Goal: Task Accomplishment & Management: Complete application form

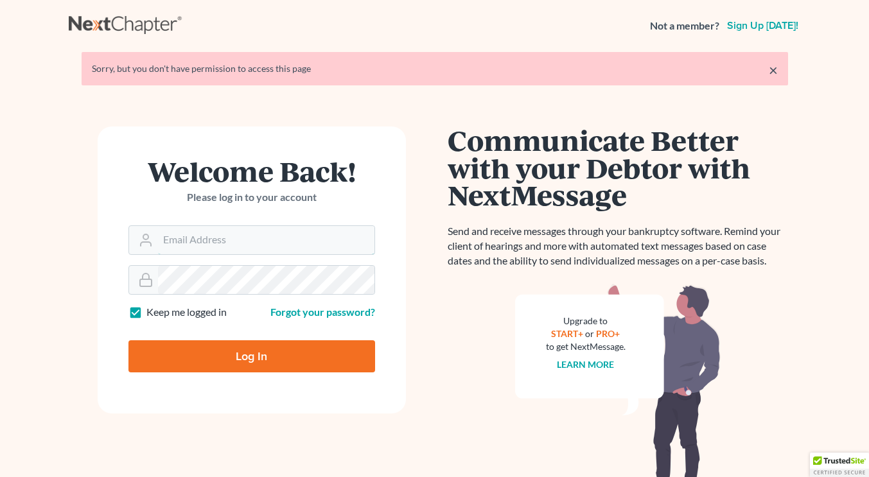
type input "rileigh@daxjmiller.com"
click at [231, 356] on input "Log In" at bounding box center [251, 356] width 247 height 32
type input "Thinking..."
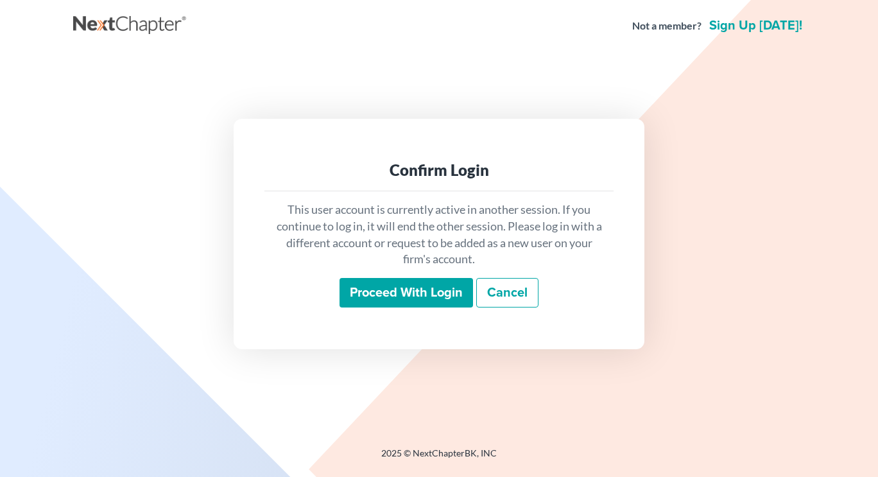
click at [397, 286] on input "Proceed with login" at bounding box center [407, 293] width 134 height 30
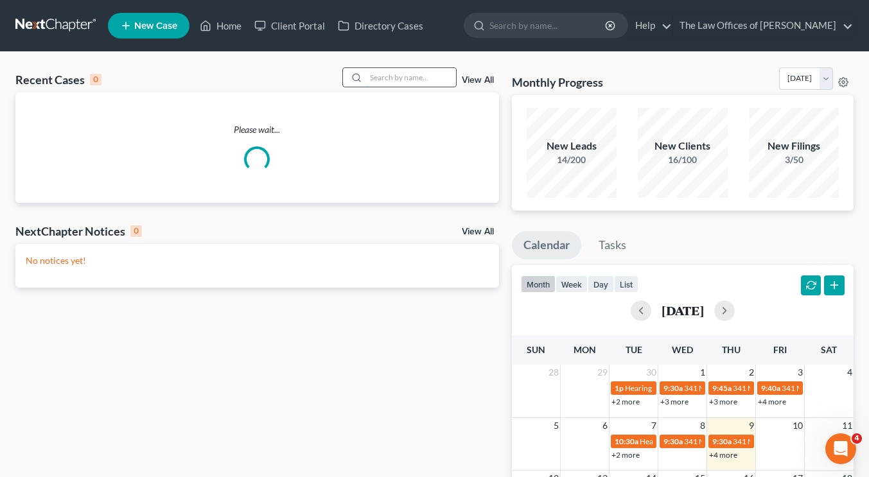
click at [379, 74] on input "search" at bounding box center [411, 77] width 90 height 19
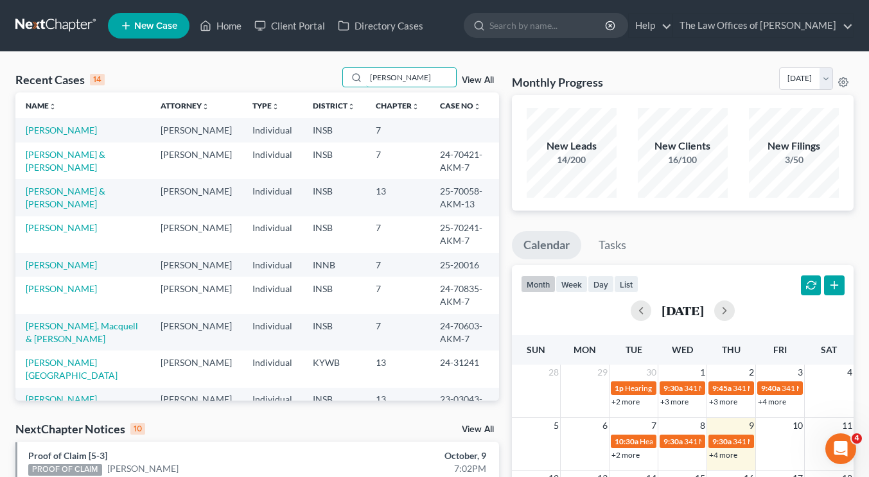
type input "davis"
click at [65, 394] on link "Davis, Phillip" at bounding box center [61, 399] width 71 height 11
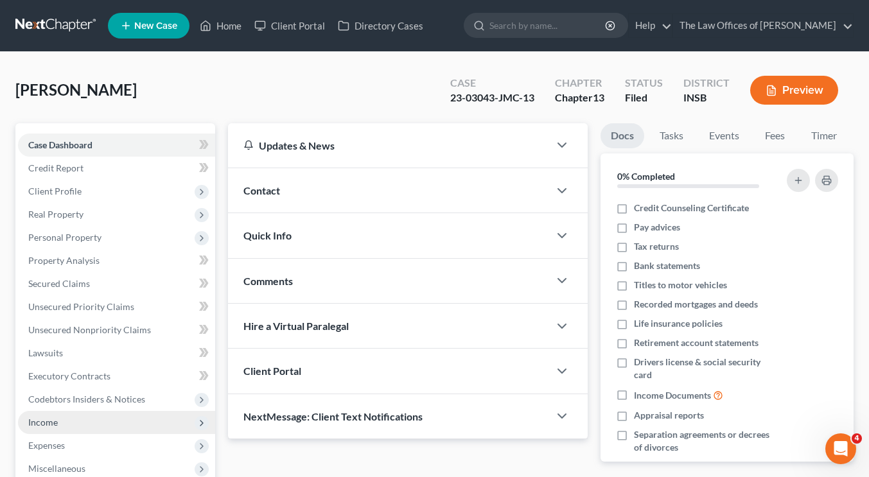
click at [85, 419] on span "Income" at bounding box center [116, 422] width 197 height 23
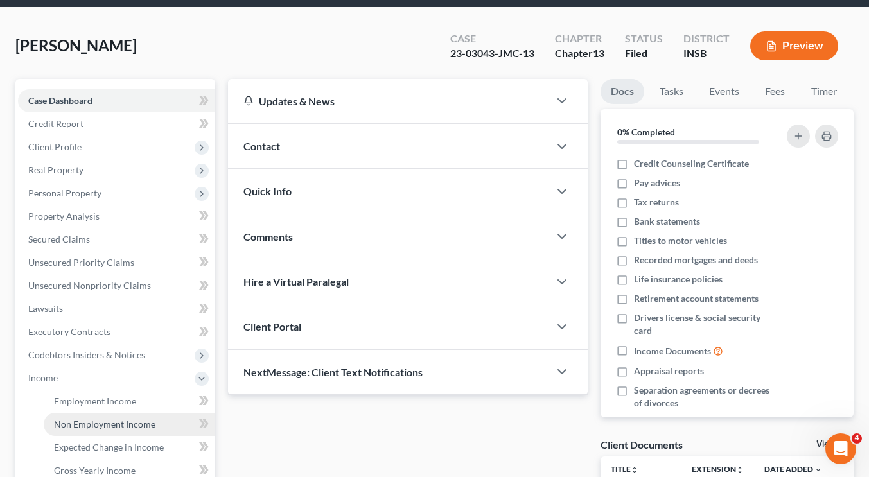
scroll to position [128, 0]
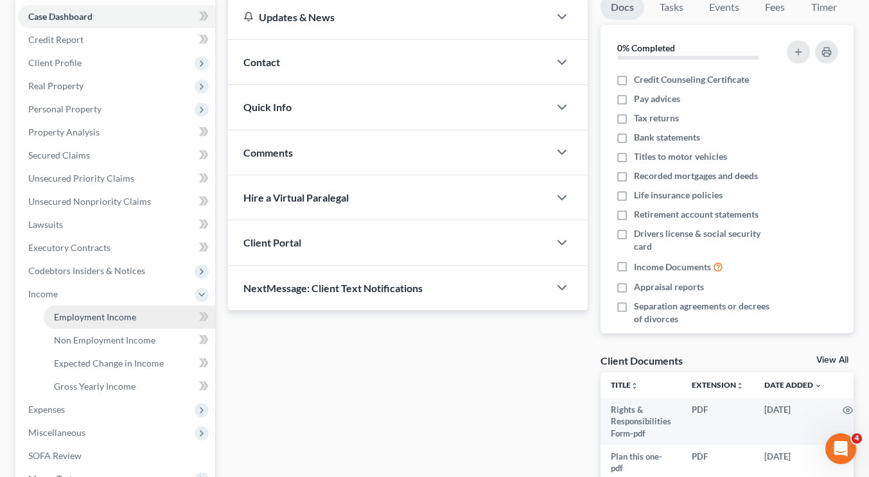
click at [96, 317] on span "Employment Income" at bounding box center [95, 316] width 82 height 11
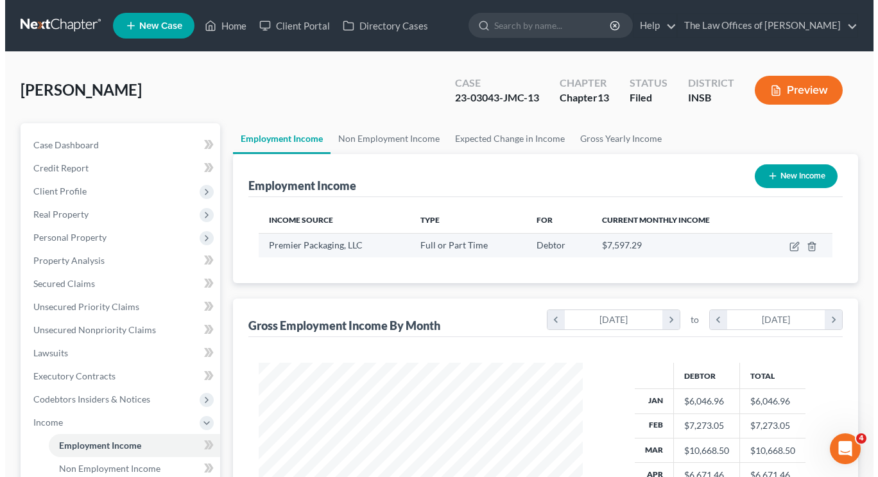
scroll to position [230, 350]
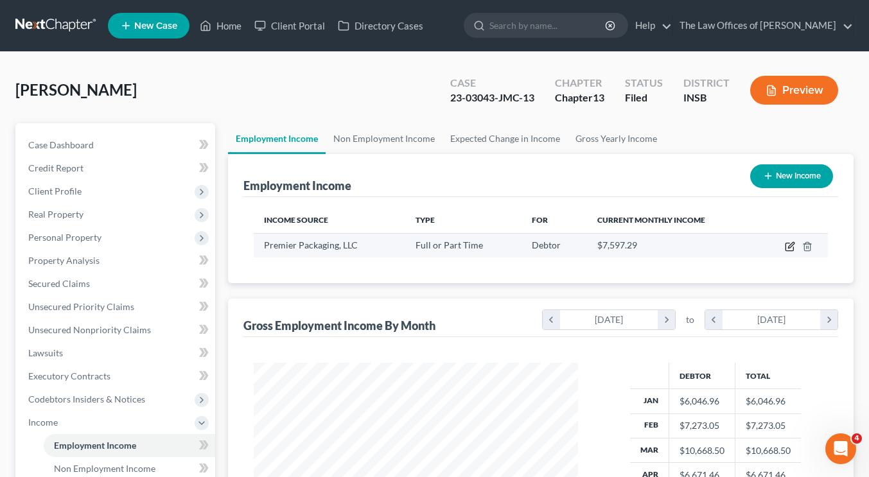
click at [787, 241] on icon "button" at bounding box center [790, 246] width 10 height 10
select select "0"
select select "18"
select select "2"
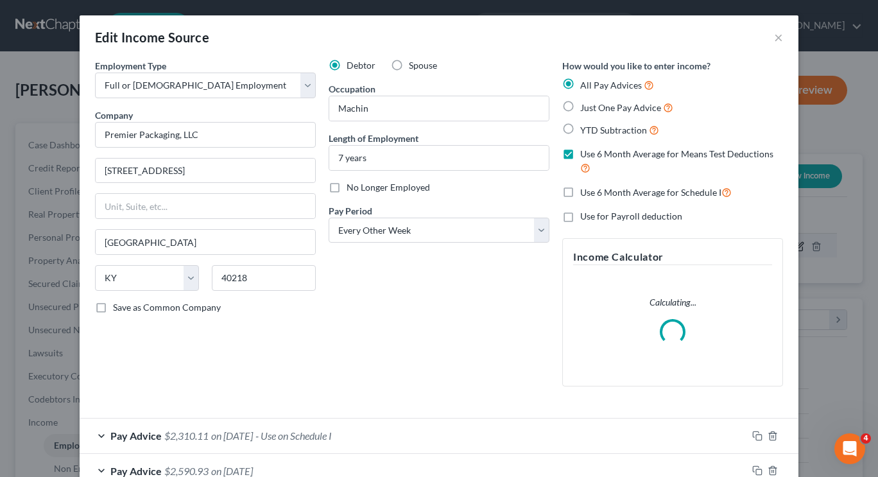
scroll to position [230, 354]
click at [347, 190] on label "No Longer Employed" at bounding box center [388, 187] width 83 height 13
click at [352, 189] on input "No Longer Employed" at bounding box center [356, 185] width 8 height 8
checkbox input "true"
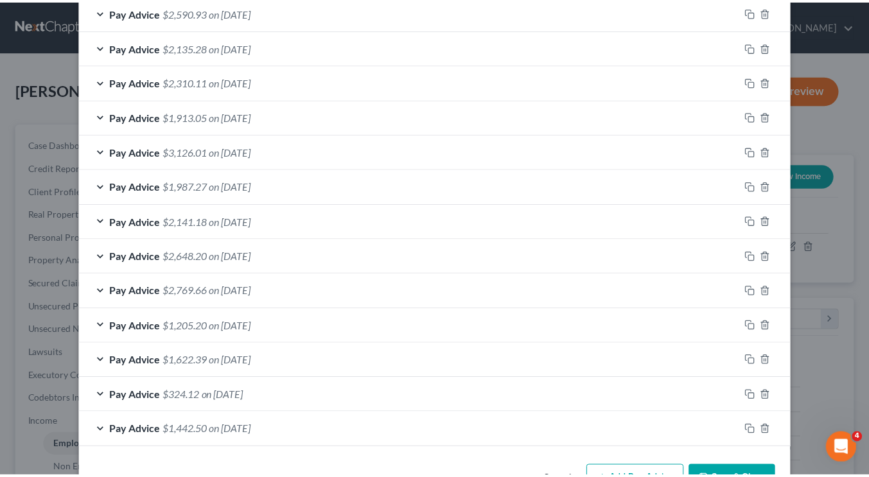
scroll to position [541, 0]
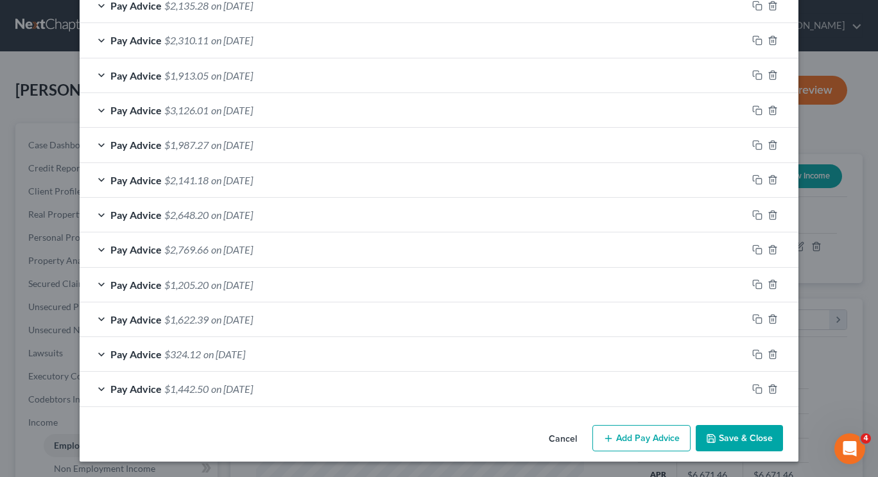
click at [715, 444] on button "Save & Close" at bounding box center [739, 438] width 87 height 27
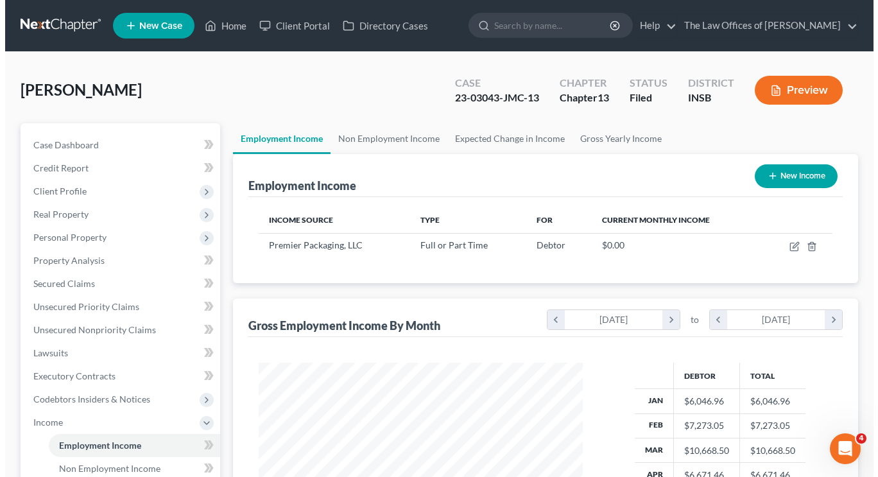
scroll to position [641925, 641805]
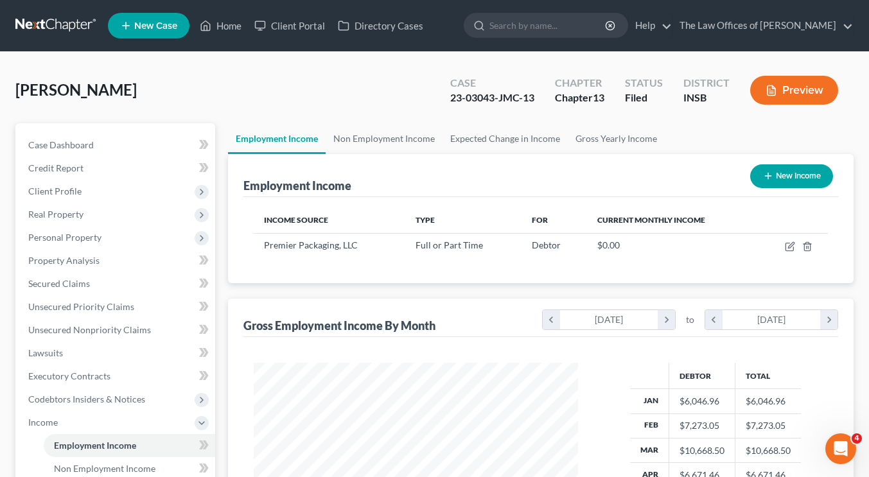
click at [789, 175] on button "New Income" at bounding box center [791, 176] width 83 height 24
select select "0"
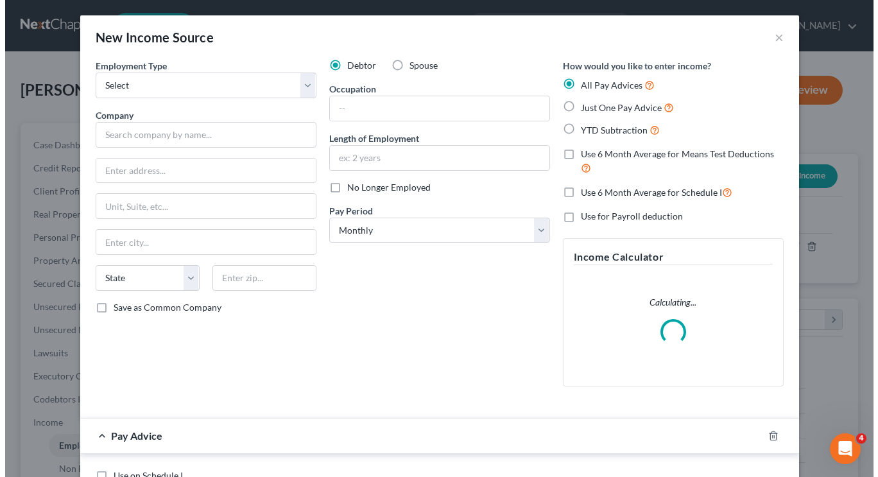
scroll to position [230, 354]
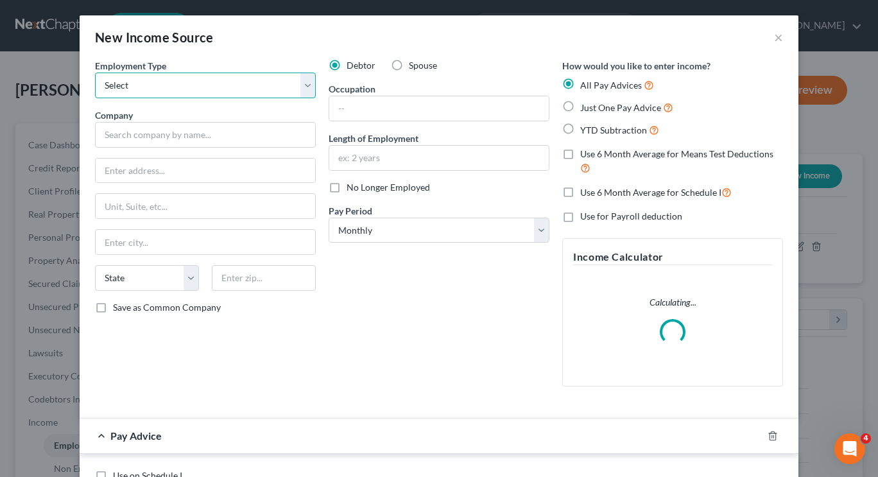
click at [214, 78] on select "Select Full or Part Time Employment Self Employment" at bounding box center [205, 86] width 221 height 26
select select "0"
click at [95, 73] on select "Select Full or Part Time Employment Self Employment" at bounding box center [205, 86] width 221 height 26
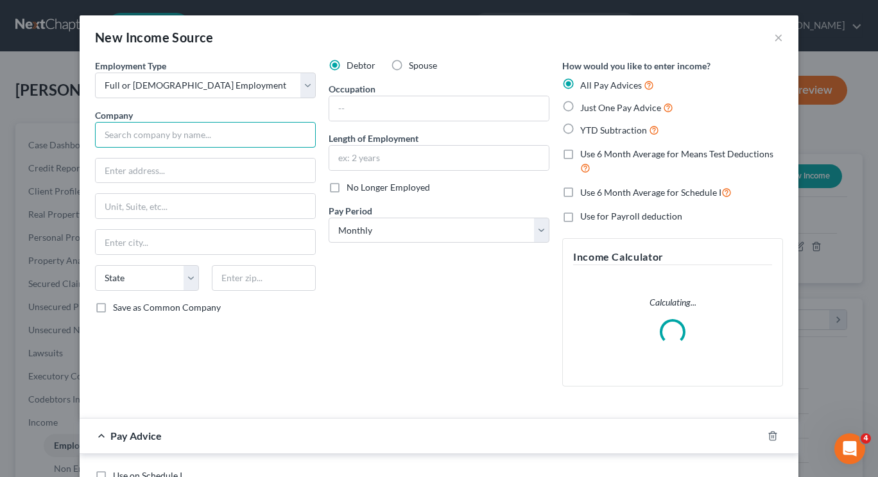
click at [198, 132] on input "text" at bounding box center [205, 135] width 221 height 26
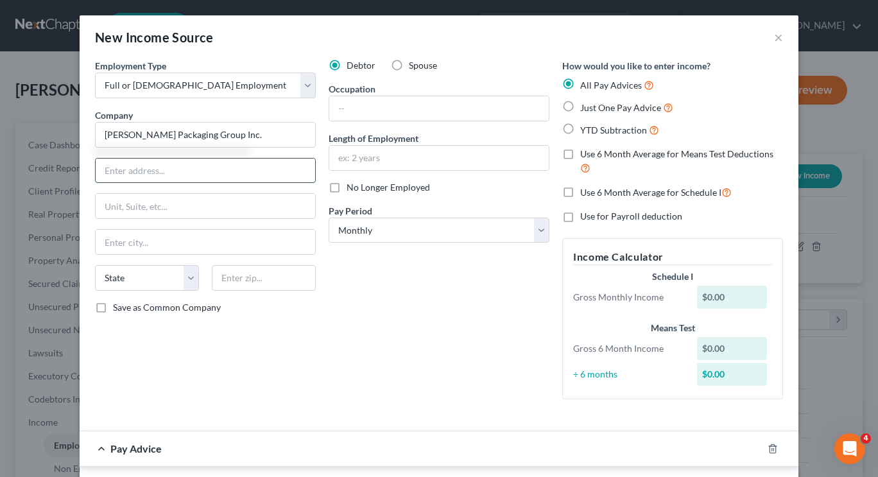
click at [203, 161] on input "text" at bounding box center [206, 171] width 220 height 24
type input "Welch Packaging Group Inc."
type input "1130 Herman St"
click at [186, 231] on input "text" at bounding box center [206, 242] width 220 height 24
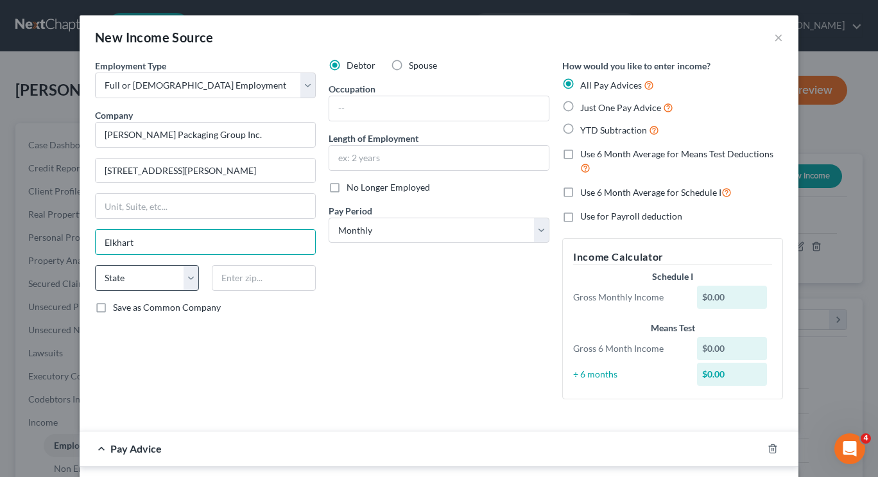
type input "Elkhart"
click at [182, 272] on select "State AL AK AR AZ CA CO CT DE DC FL GA GU HI ID IL IN IA KS KY LA ME MD MA MI M…" at bounding box center [147, 278] width 104 height 26
select select "15"
click at [95, 265] on select "State AL AK AR AZ CA CO CT DE DC FL GA GU HI ID IL IN IA KS KY LA ME MD MA MI M…" at bounding box center [147, 278] width 104 height 26
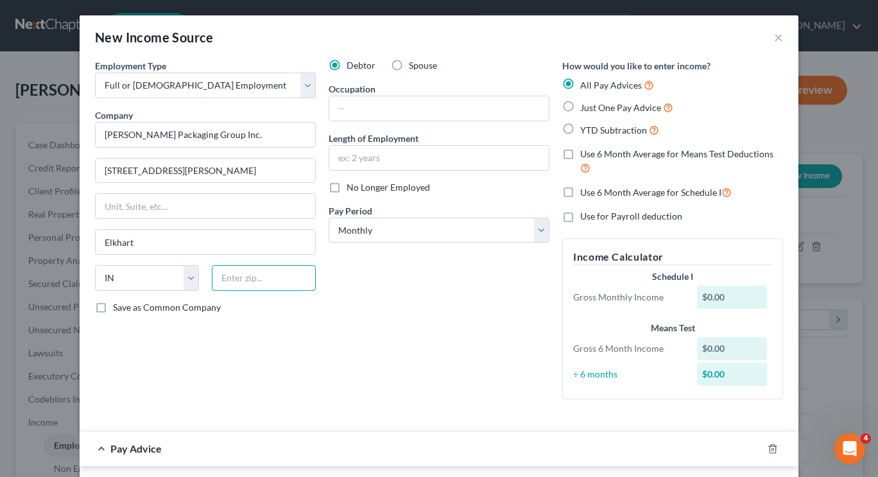
click at [242, 274] on input "text" at bounding box center [264, 278] width 104 height 26
type input "46516"
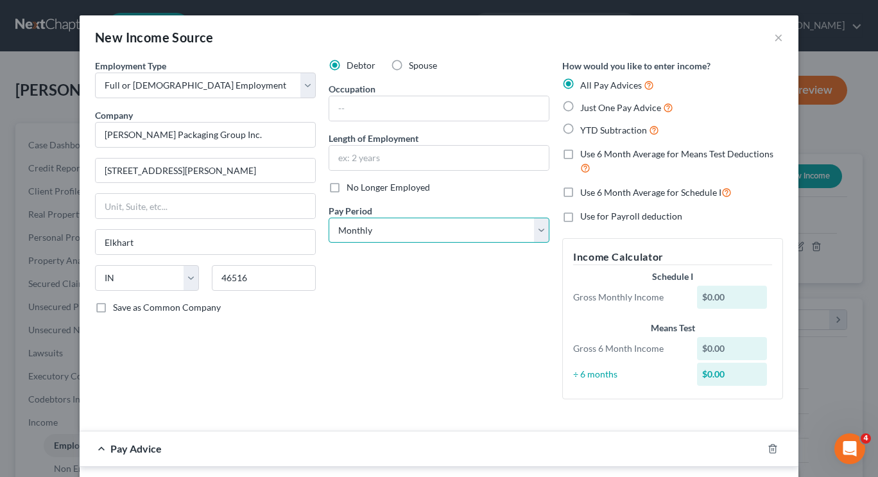
click at [501, 234] on select "Select Monthly Twice Monthly Every Other Week Weekly" at bounding box center [439, 231] width 221 height 26
select select "2"
click at [329, 218] on select "Select Monthly Twice Monthly Every Other Week Weekly" at bounding box center [439, 231] width 221 height 26
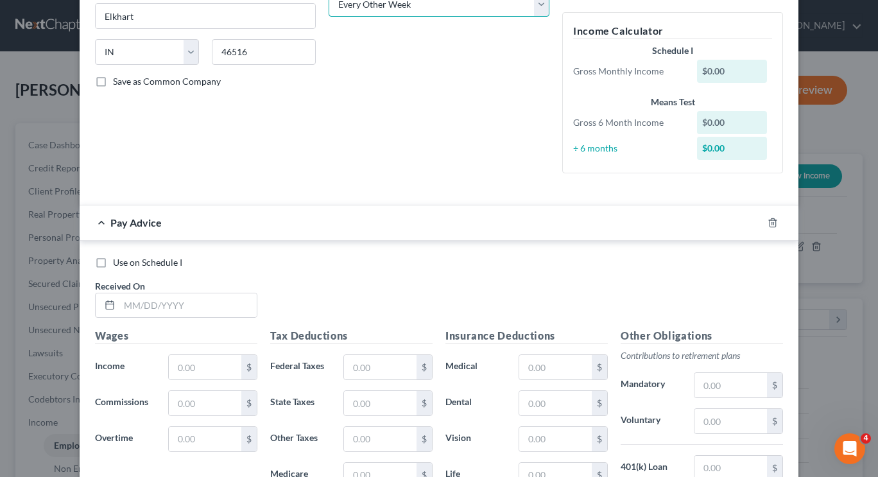
scroll to position [321, 0]
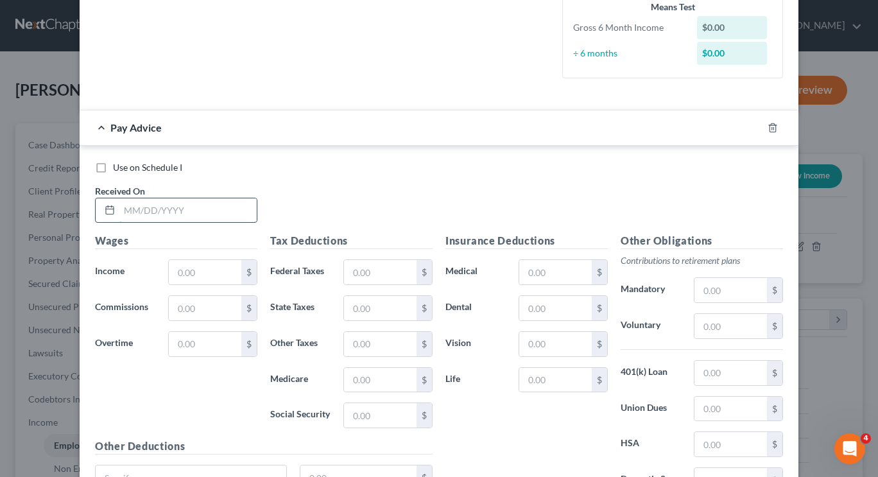
click at [163, 210] on input "text" at bounding box center [187, 210] width 137 height 24
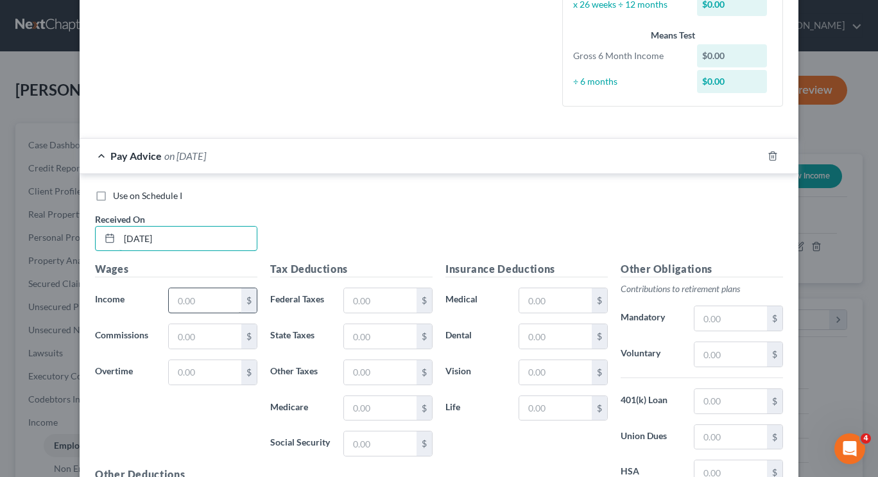
type input "04/11/2025"
click at [204, 295] on input "text" at bounding box center [205, 300] width 73 height 24
type input "2,512.25"
click at [352, 303] on input "text" at bounding box center [380, 300] width 73 height 24
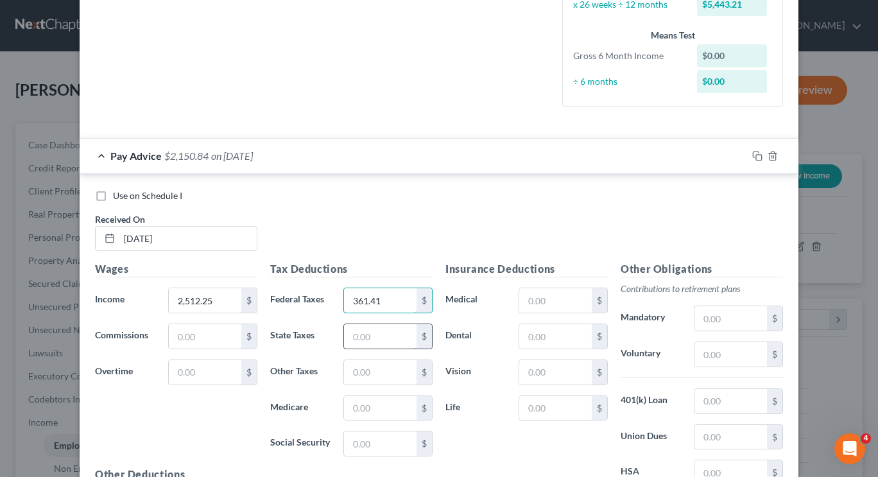
type input "361.41"
click at [365, 327] on input "text" at bounding box center [380, 336] width 73 height 24
type input "68.14"
click at [369, 367] on input "text" at bounding box center [380, 372] width 73 height 24
type input "45.88"
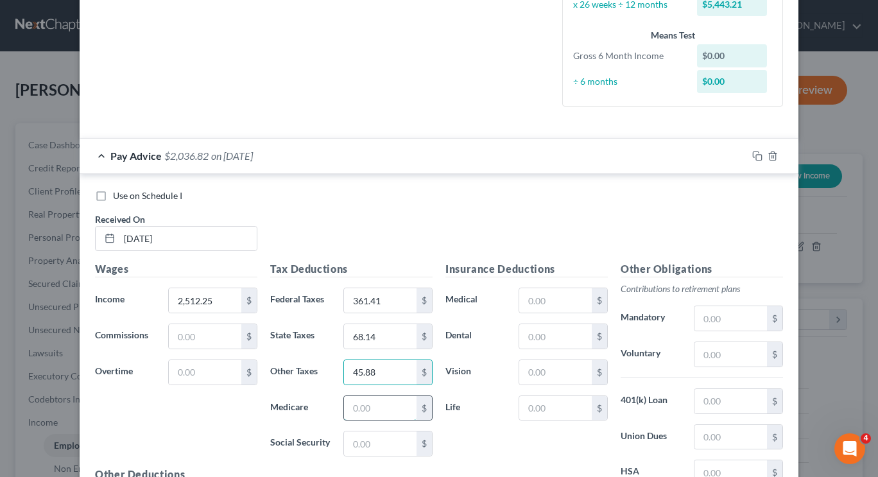
click at [363, 405] on input "text" at bounding box center [380, 408] width 73 height 24
type input "35.42"
click at [372, 451] on input "text" at bounding box center [380, 444] width 73 height 24
type input "151.46"
click at [698, 357] on input "text" at bounding box center [731, 354] width 73 height 24
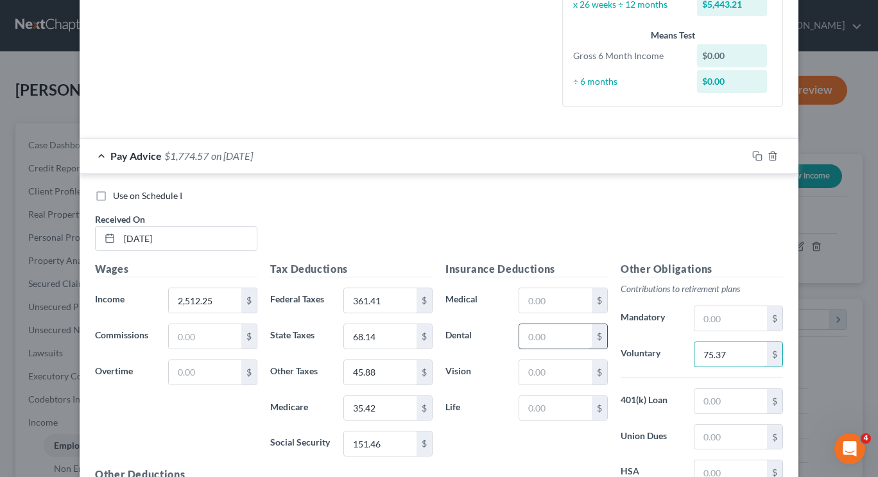
type input "75.37"
click at [573, 332] on input "text" at bounding box center [556, 336] width 73 height 24
type input "14.29"
click at [554, 305] on input "text" at bounding box center [556, 300] width 73 height 24
type input "52.61"
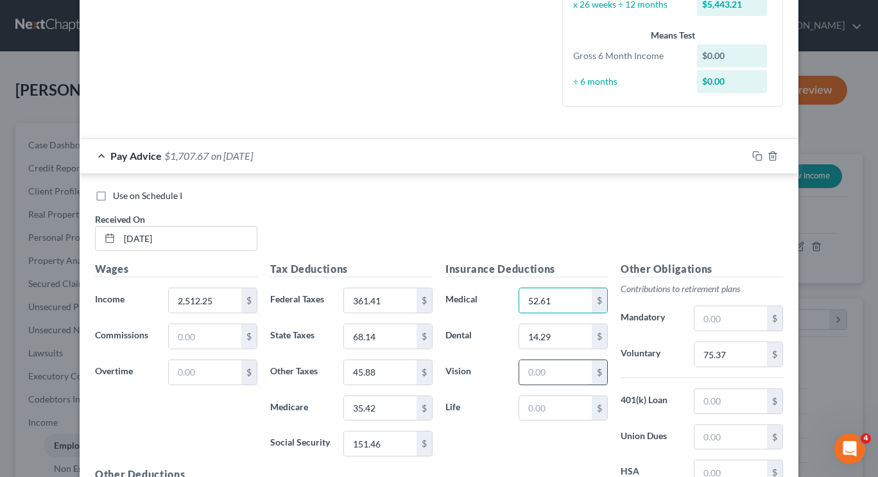
drag, startPoint x: 566, startPoint y: 360, endPoint x: 570, endPoint y: 369, distance: 9.8
click at [566, 360] on div "$" at bounding box center [563, 373] width 89 height 26
click at [572, 378] on input "text" at bounding box center [556, 372] width 73 height 24
type input "2.50"
click at [555, 402] on input "text" at bounding box center [556, 408] width 73 height 24
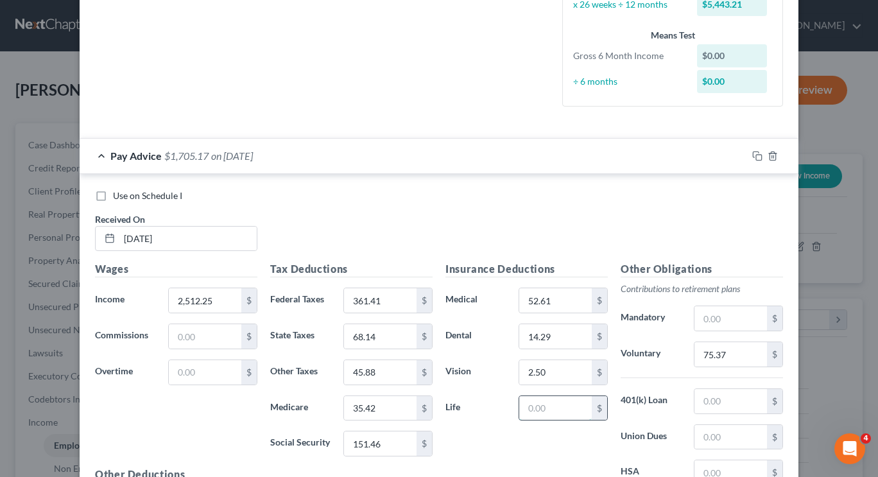
type input "7"
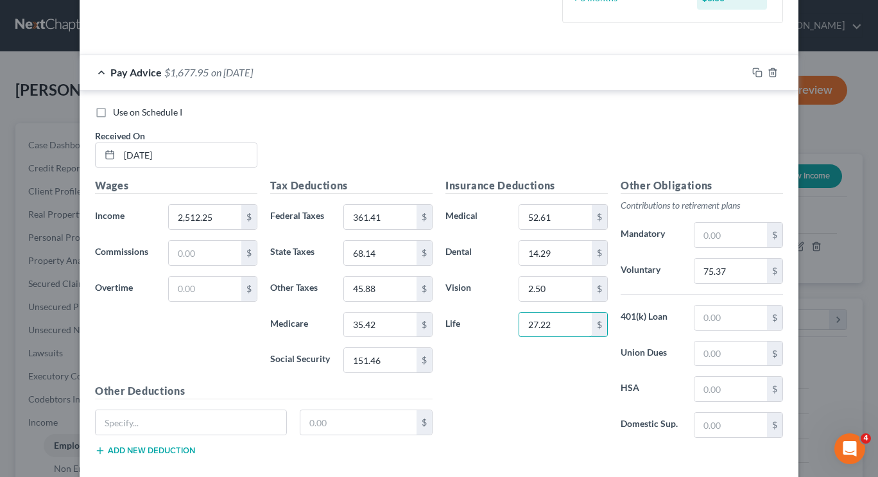
scroll to position [475, 0]
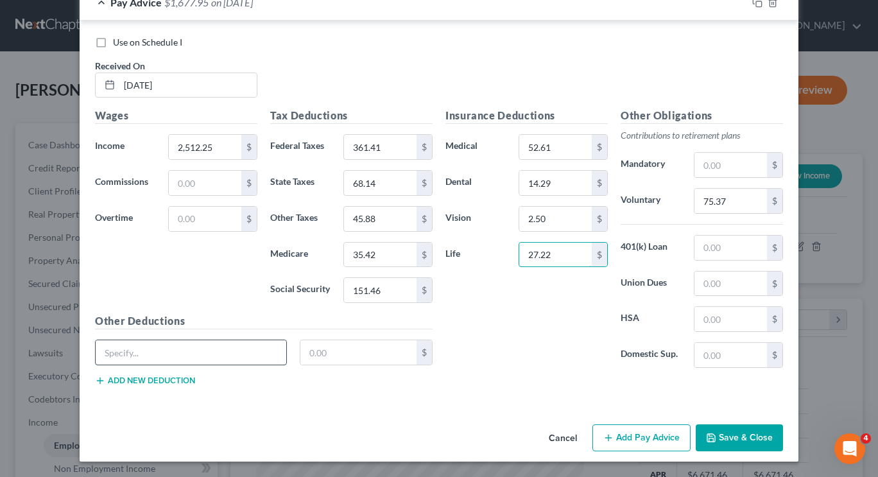
type input "27.22"
click at [265, 357] on input "text" at bounding box center [191, 352] width 191 height 24
type input "AD&D"
click at [305, 358] on input "text" at bounding box center [359, 352] width 117 height 24
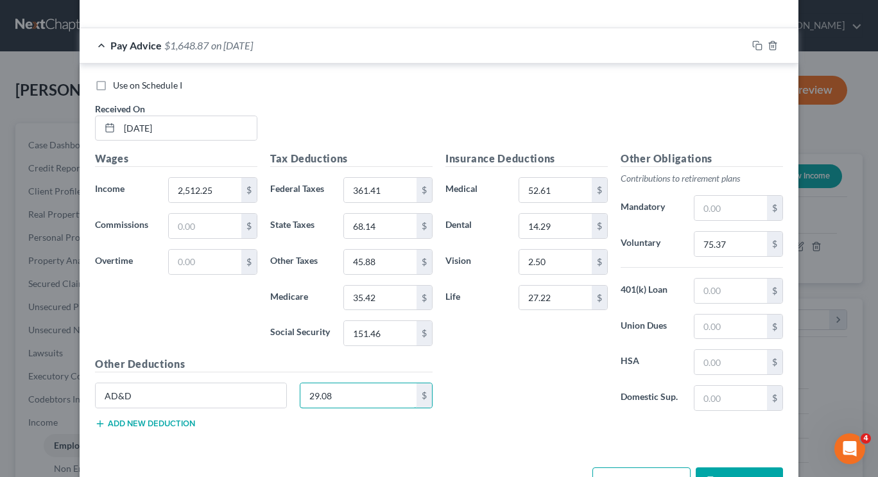
scroll to position [410, 0]
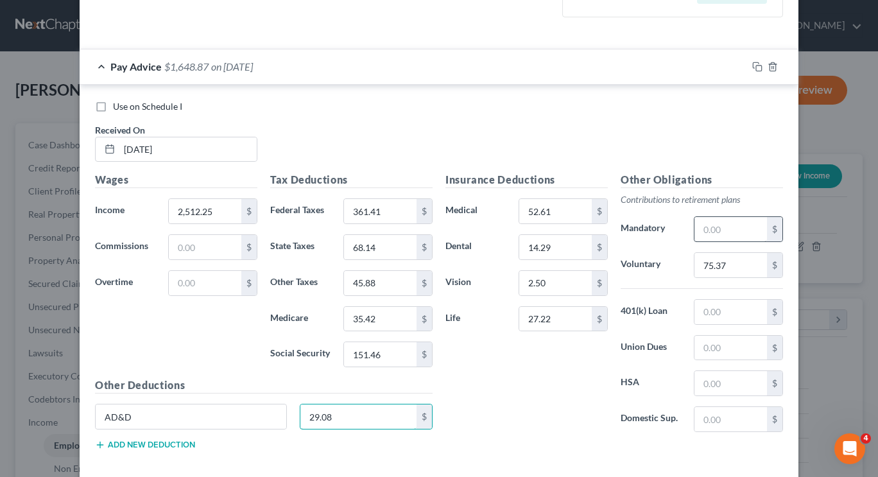
type input "29.08"
click at [713, 230] on input "text" at bounding box center [731, 229] width 73 height 24
type input "1,200"
drag, startPoint x: 723, startPoint y: 228, endPoint x: 690, endPoint y: 220, distance: 34.3
click at [694, 221] on div "1,200 $" at bounding box center [738, 229] width 89 height 26
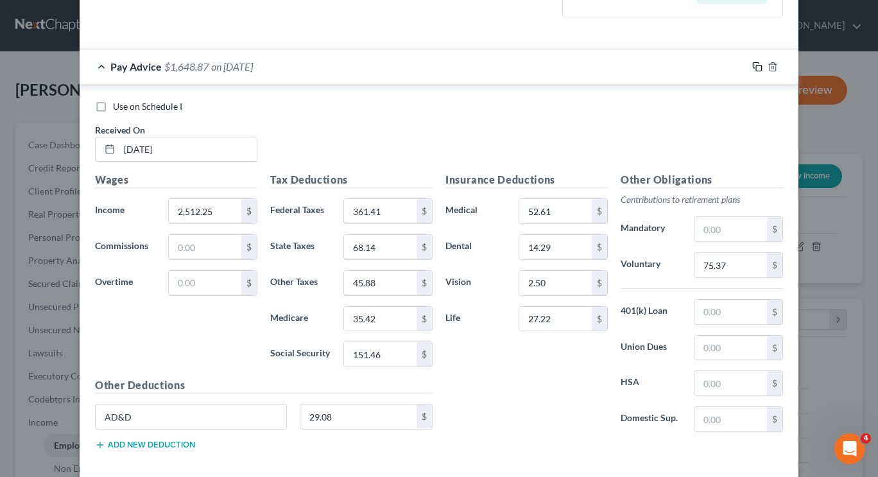
click at [756, 71] on rect "button" at bounding box center [759, 68] width 6 height 6
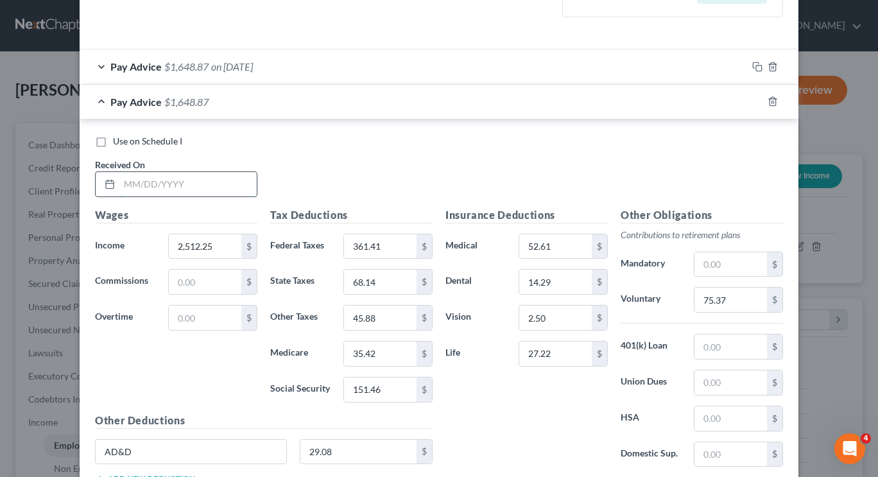
click at [143, 186] on input "text" at bounding box center [187, 184] width 137 height 24
type input "04/25/2025"
click at [204, 247] on input "2,512.25" at bounding box center [205, 246] width 73 height 24
type input "2,080.00"
click at [385, 252] on input "361.41" at bounding box center [380, 246] width 73 height 24
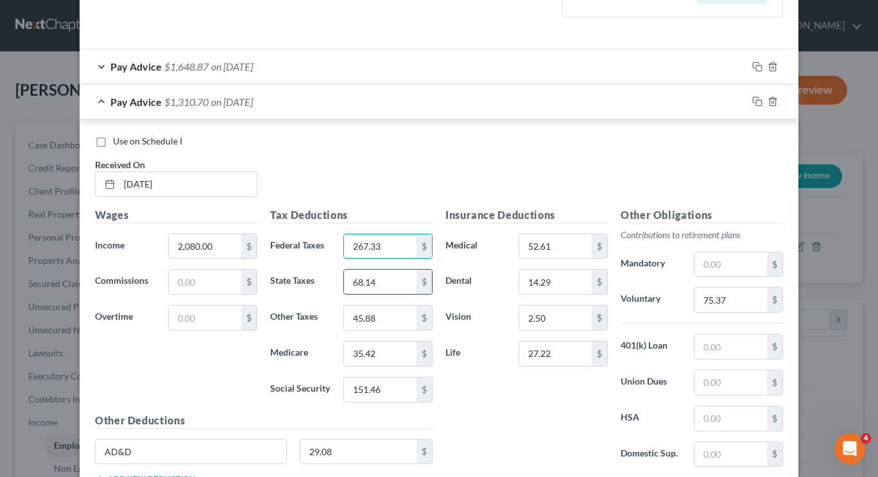
type input "267.33"
click at [390, 277] on input "68.14" at bounding box center [380, 282] width 73 height 24
type input "55.56"
click at [389, 315] on input "45.88" at bounding box center [380, 318] width 73 height 24
type input "37.41"
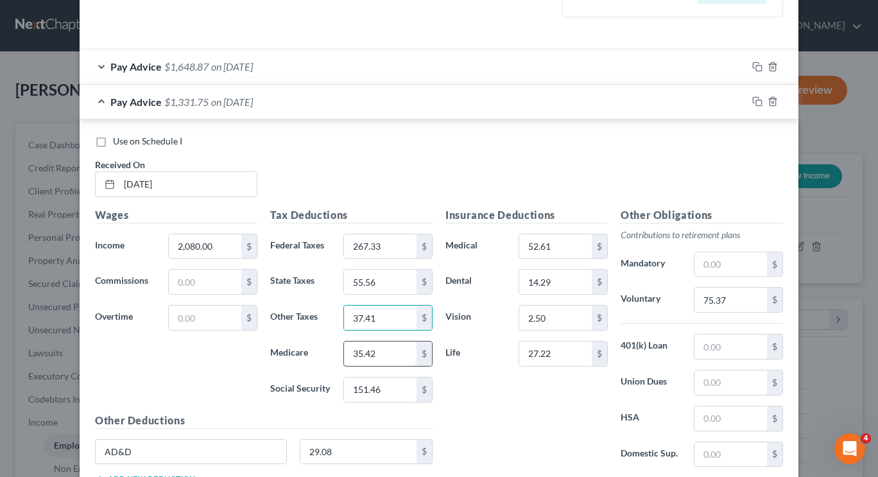
click at [382, 348] on input "35.42" at bounding box center [380, 354] width 73 height 24
type input "29.15"
click at [392, 394] on input "151.46" at bounding box center [380, 390] width 73 height 24
type input "124.66"
click at [735, 298] on input "75.37" at bounding box center [731, 300] width 73 height 24
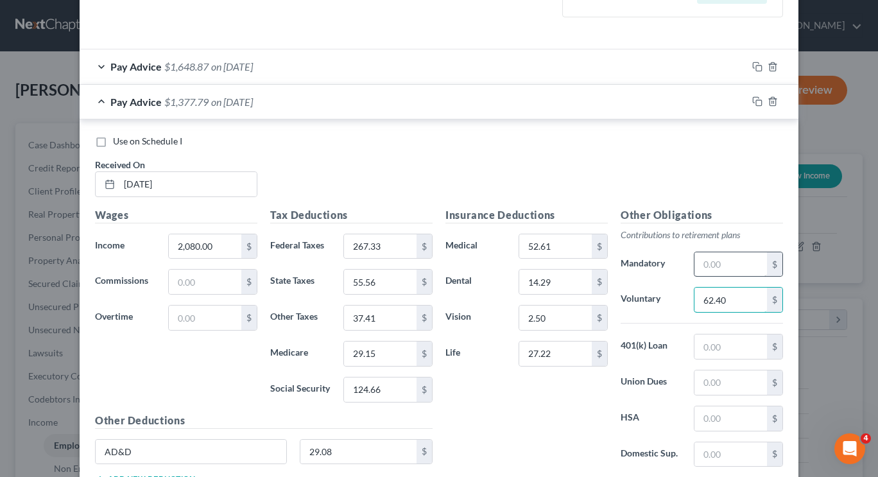
type input "62.40"
click at [726, 262] on input "text" at bounding box center [731, 264] width 73 height 24
type input "1"
click at [756, 100] on rect "button" at bounding box center [759, 103] width 6 height 6
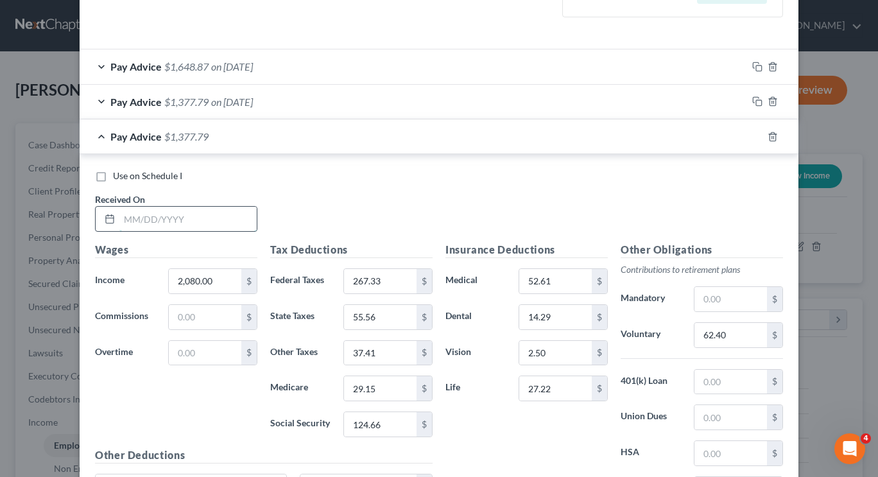
click at [215, 214] on input "text" at bounding box center [187, 219] width 137 height 24
type input "05/09/2025"
click at [219, 285] on input "2,080.00" at bounding box center [205, 281] width 73 height 24
type input "2,256.22"
click at [372, 281] on input "267.33" at bounding box center [380, 281] width 73 height 24
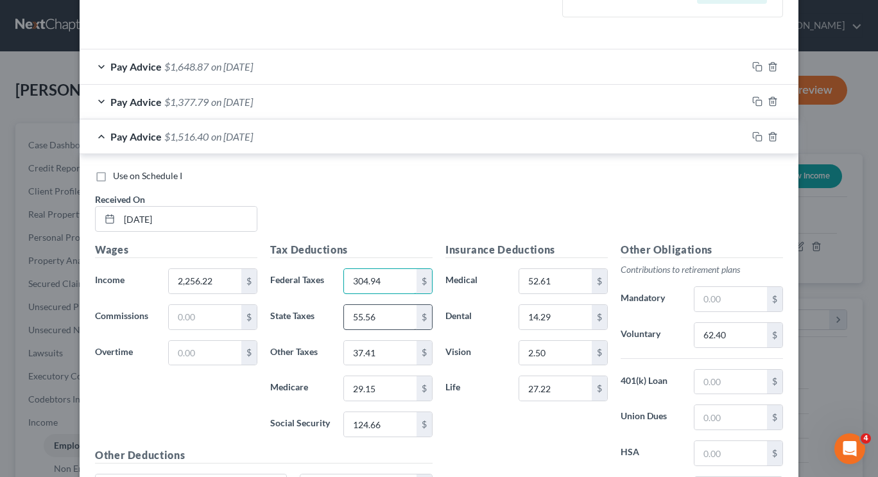
type input "304.94"
click at [384, 319] on input "55.56" at bounding box center [380, 317] width 73 height 24
type input "60.69"
click at [390, 346] on input "37.41" at bounding box center [380, 353] width 73 height 24
type input "40.86"
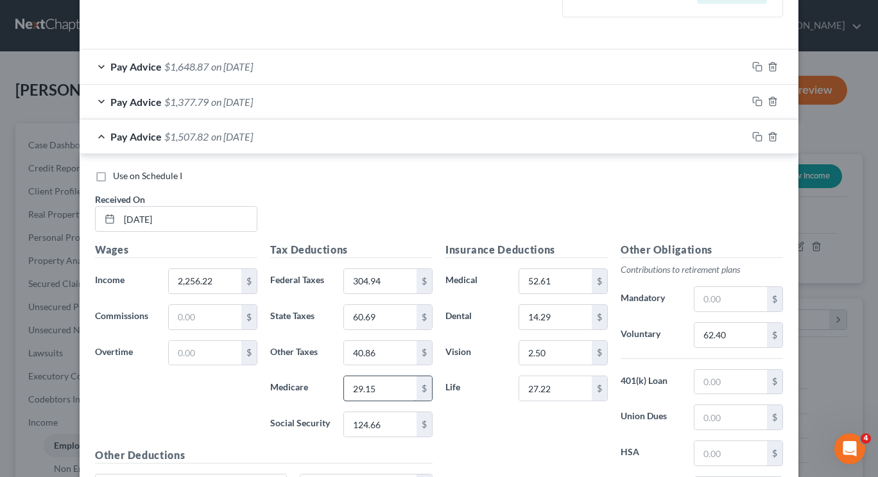
click at [379, 380] on input "29.15" at bounding box center [380, 388] width 73 height 24
type input "31.71"
click at [383, 430] on input "124.66" at bounding box center [380, 424] width 73 height 24
type input "135.58"
click at [721, 339] on input "62.40" at bounding box center [731, 335] width 73 height 24
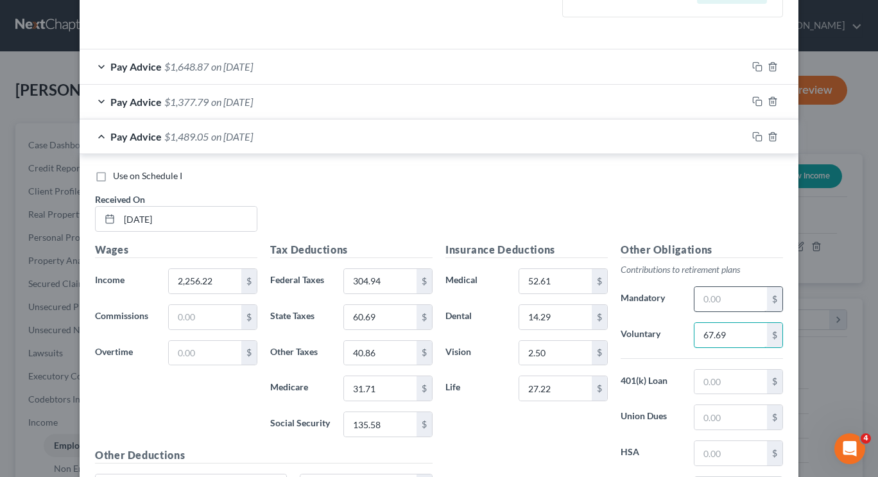
type input "67.69"
click at [726, 297] on input "text" at bounding box center [731, 299] width 73 height 24
type input "1,200"
click at [727, 299] on input "1,200" at bounding box center [731, 299] width 73 height 24
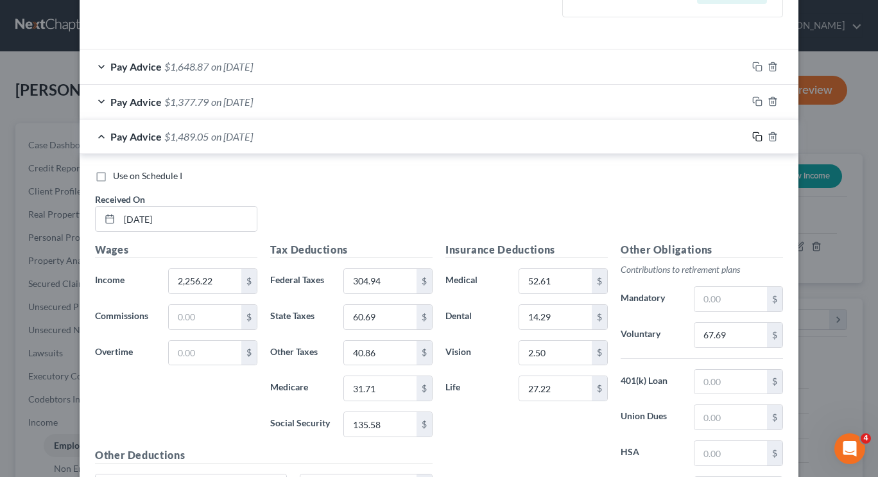
click at [753, 134] on icon "button" at bounding box center [758, 137] width 10 height 10
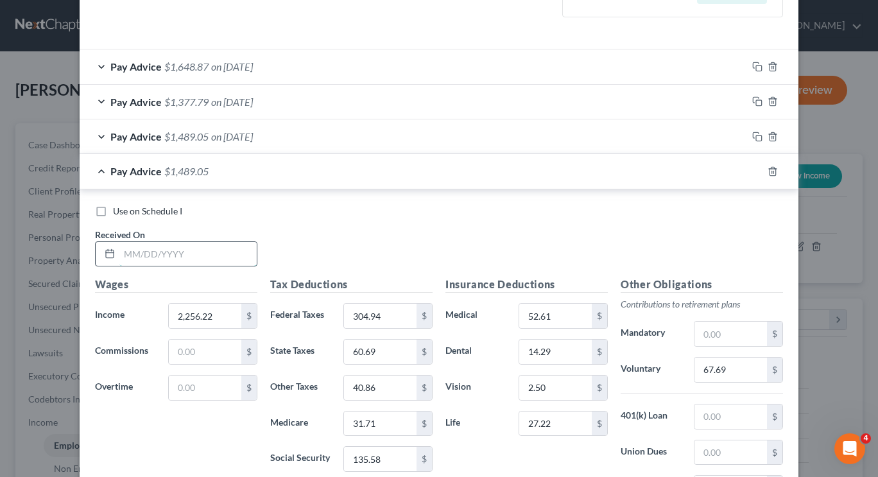
click at [182, 260] on input "text" at bounding box center [187, 254] width 137 height 24
type input "05/23/2025"
type input "2,815.25"
click at [385, 315] on input "304.94" at bounding box center [380, 316] width 73 height 24
type input "431.95"
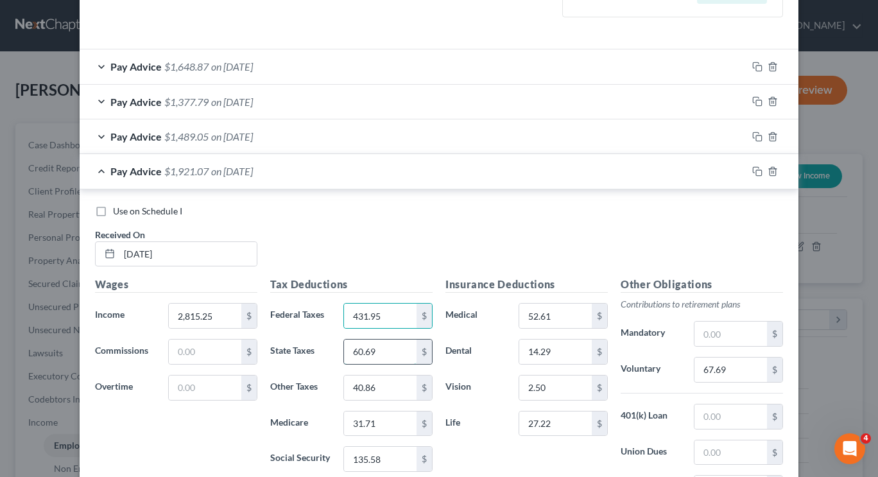
click at [389, 347] on input "60.69" at bounding box center [380, 352] width 73 height 24
type input "76.96"
type input "51.82"
click at [385, 426] on input "31.71" at bounding box center [380, 424] width 73 height 24
type input "39.81"
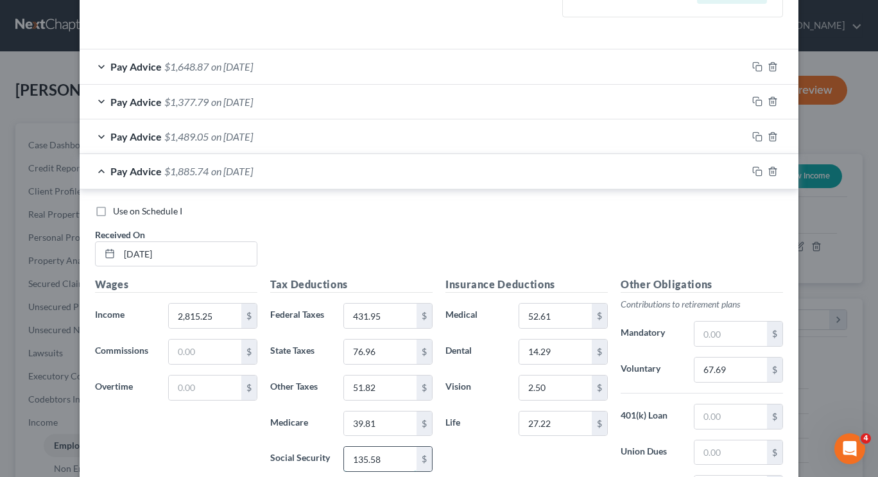
click at [385, 457] on input "135.58" at bounding box center [380, 459] width 73 height 24
type input "170.24"
click at [759, 365] on input "67.69" at bounding box center [731, 370] width 73 height 24
type input "84.46"
click at [720, 332] on input "text" at bounding box center [731, 334] width 73 height 24
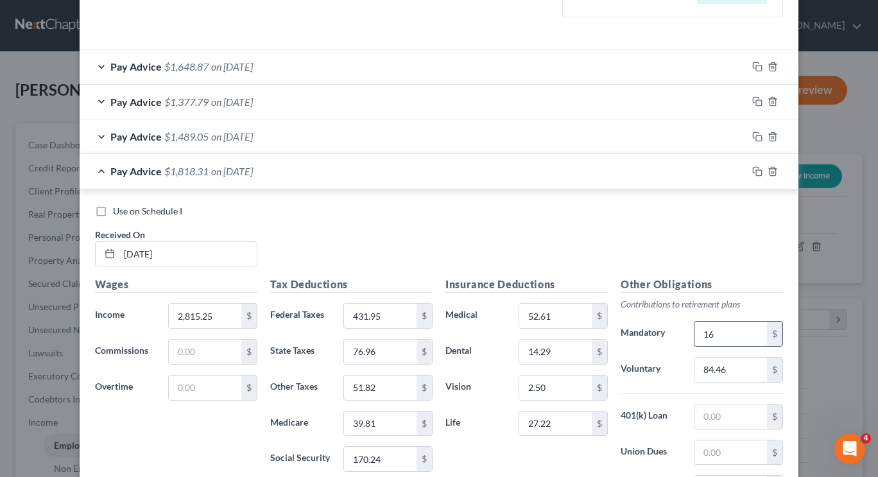
type input "1"
click at [753, 174] on icon "button" at bounding box center [758, 171] width 10 height 10
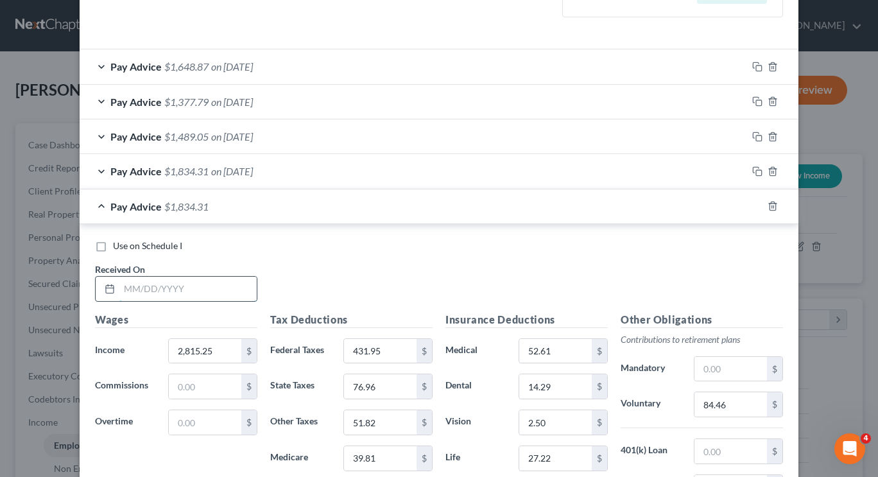
click at [241, 278] on input "text" at bounding box center [187, 289] width 137 height 24
type input "06/06/2025"
click at [205, 348] on input "2,815.25" at bounding box center [205, 351] width 73 height 24
type input "1,938.20"
click at [387, 351] on input "431.95" at bounding box center [380, 351] width 73 height 24
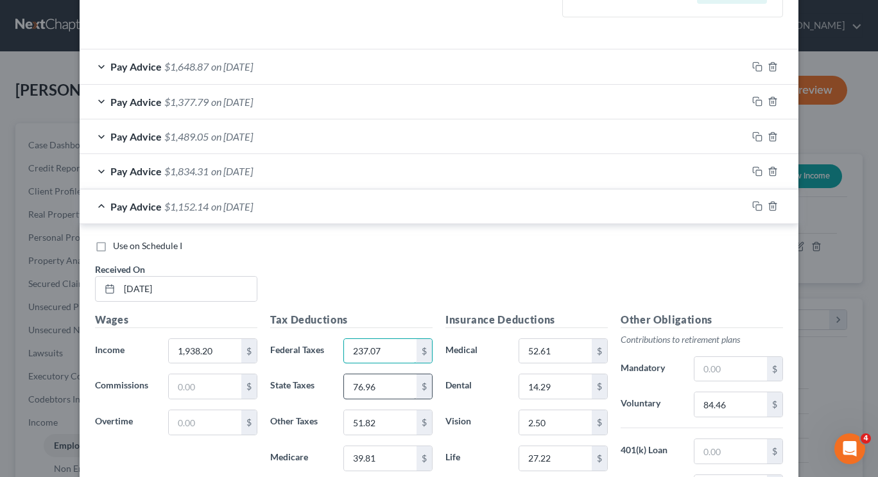
type input "237.07"
type input "51.44"
click at [394, 430] on input "51.82" at bounding box center [380, 422] width 73 height 24
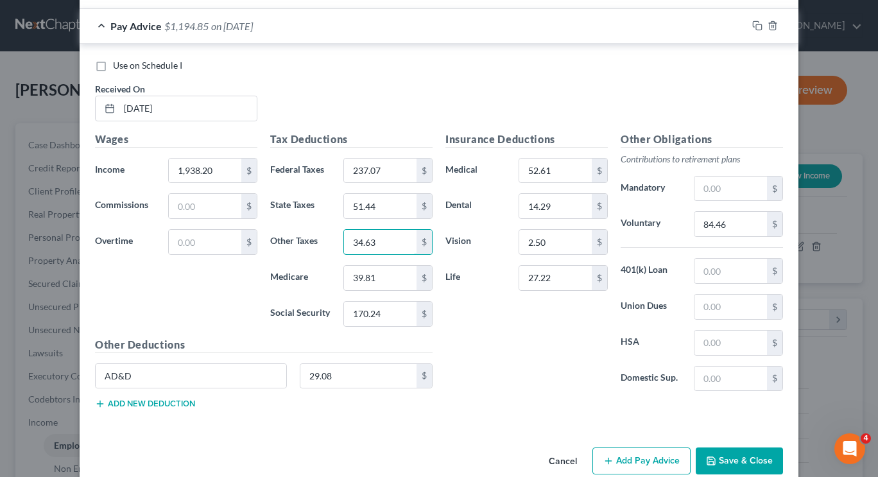
scroll to position [603, 0]
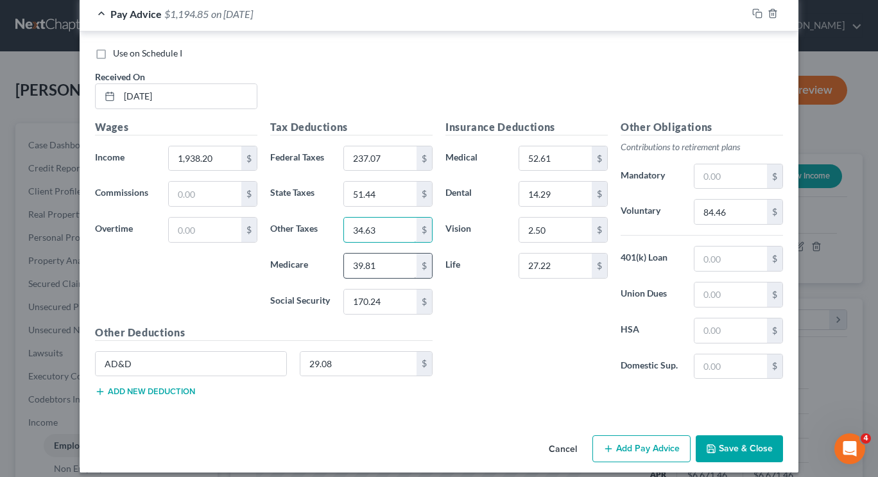
type input "34.63"
click at [407, 269] on input "39.81" at bounding box center [380, 266] width 73 height 24
type input "27.10"
click at [406, 293] on input "170.24" at bounding box center [380, 302] width 73 height 24
type input "115.87"
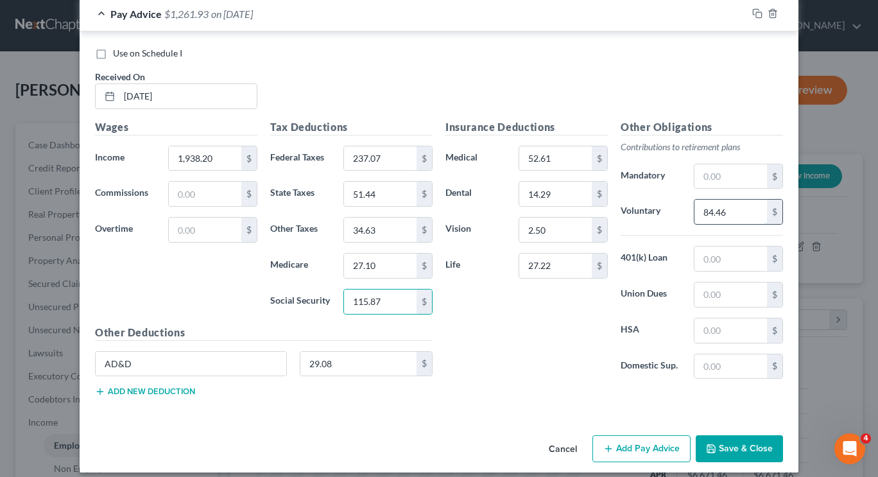
click at [720, 219] on input "84.46" at bounding box center [731, 212] width 73 height 24
type input "58.15"
click at [720, 178] on input "text" at bounding box center [731, 176] width 73 height 24
type input "1,000"
drag, startPoint x: 725, startPoint y: 171, endPoint x: 686, endPoint y: 175, distance: 39.4
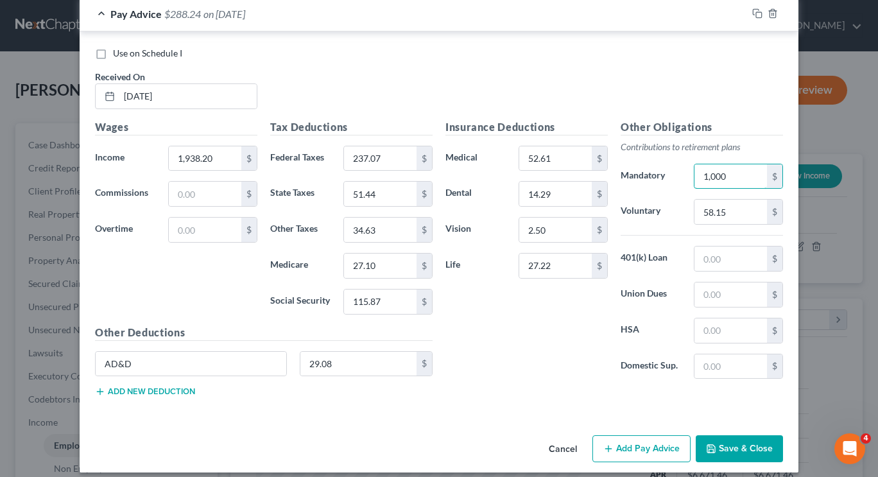
click at [688, 175] on div "1,000 $" at bounding box center [739, 177] width 102 height 26
click at [753, 11] on icon "button" at bounding box center [758, 13] width 10 height 10
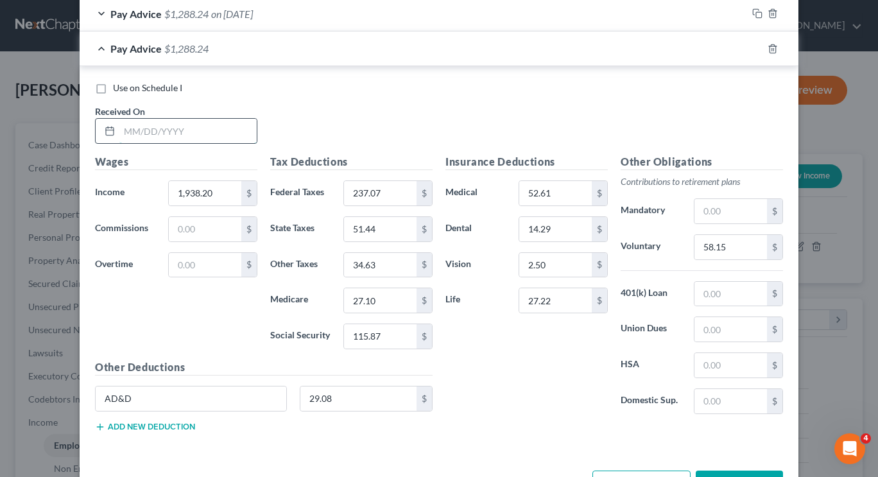
click at [148, 134] on input "text" at bounding box center [187, 131] width 137 height 24
type input "06/20/2025"
click at [218, 197] on input "1,938.20" at bounding box center [205, 193] width 73 height 24
type input "2,293.04"
click at [374, 194] on input "237.07" at bounding box center [380, 193] width 73 height 24
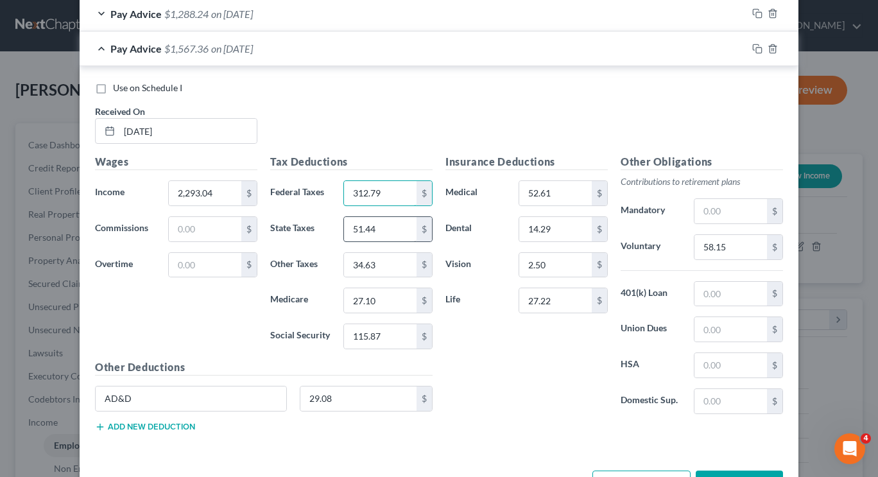
type input "312.79"
click at [382, 218] on input "51.44" at bounding box center [380, 229] width 73 height 24
type input "61.76"
click at [374, 268] on input "34.63" at bounding box center [380, 265] width 73 height 24
type input "41.59"
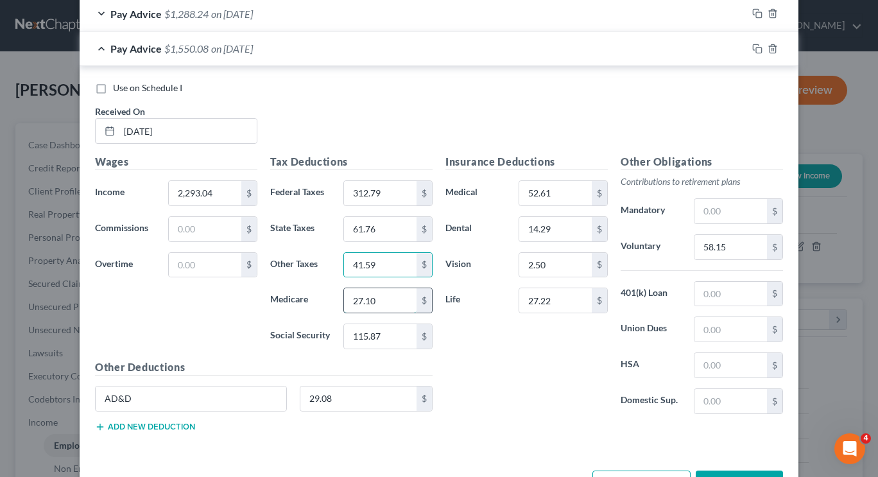
click at [387, 301] on input "27.10" at bounding box center [380, 300] width 73 height 24
type input "32.24"
click at [374, 333] on input "115.87" at bounding box center [380, 336] width 73 height 24
type input "137.87"
click at [738, 245] on input "58.15" at bounding box center [731, 247] width 73 height 24
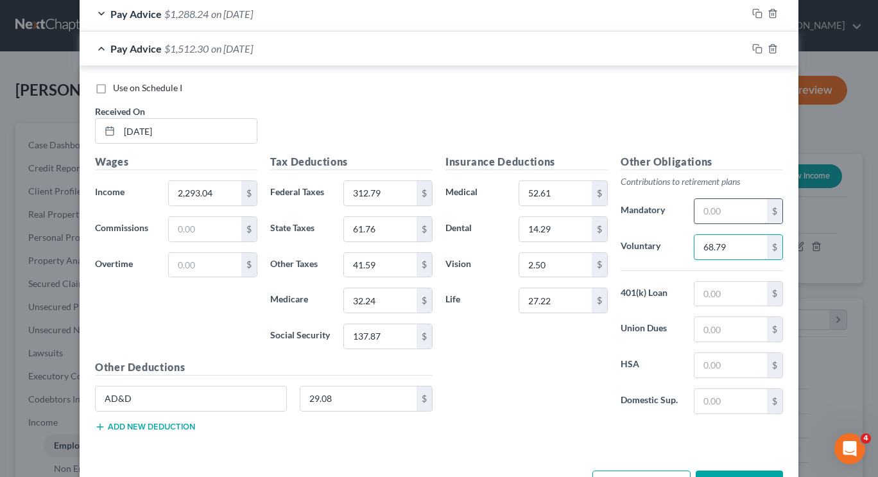
type input "68.79"
click at [727, 217] on input "text" at bounding box center [731, 211] width 73 height 24
type input "1,200"
click at [726, 214] on input "1,200" at bounding box center [731, 211] width 73 height 24
click at [724, 213] on input "1,200" at bounding box center [731, 211] width 73 height 24
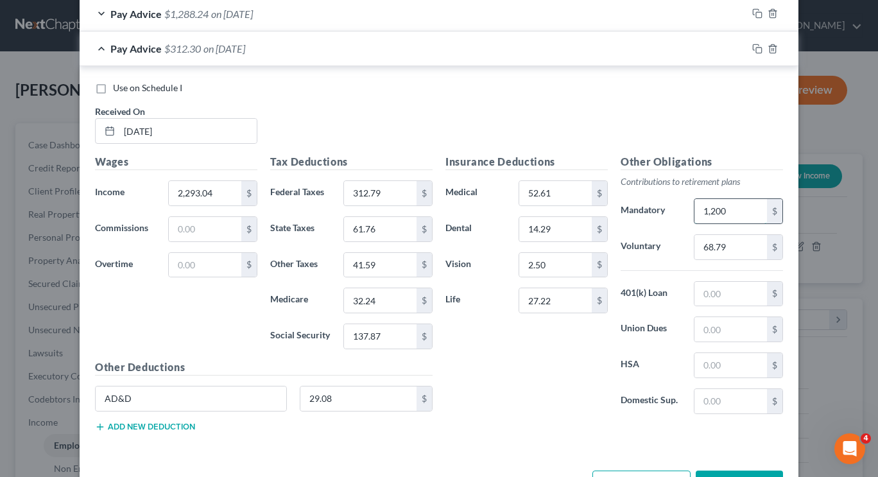
click at [724, 209] on input "1,200" at bounding box center [731, 211] width 73 height 24
click at [700, 250] on input "68.79" at bounding box center [731, 247] width 73 height 24
type input "168.79"
click at [756, 48] on rect "button" at bounding box center [759, 51] width 6 height 6
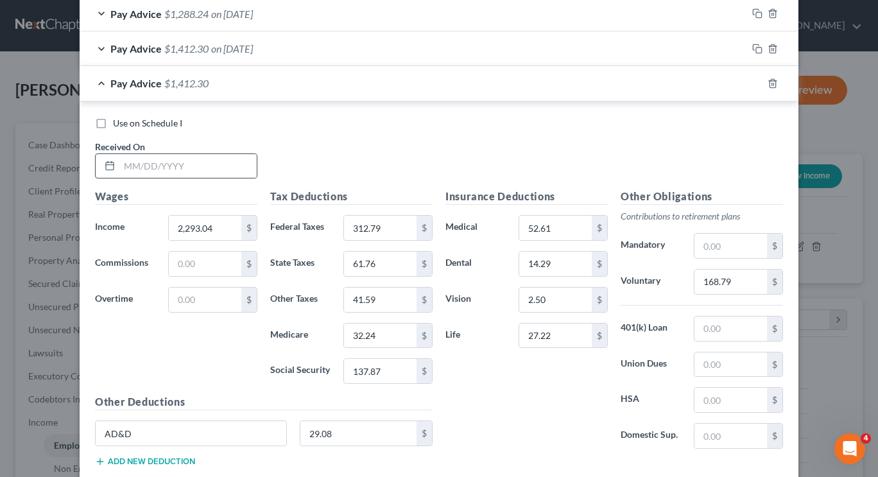
click at [211, 178] on div at bounding box center [176, 166] width 162 height 26
click at [208, 169] on input "text" at bounding box center [187, 166] width 137 height 24
type input "07/03/2025"
click at [207, 220] on input "2,293.04" at bounding box center [205, 228] width 73 height 24
type input "2,621.10"
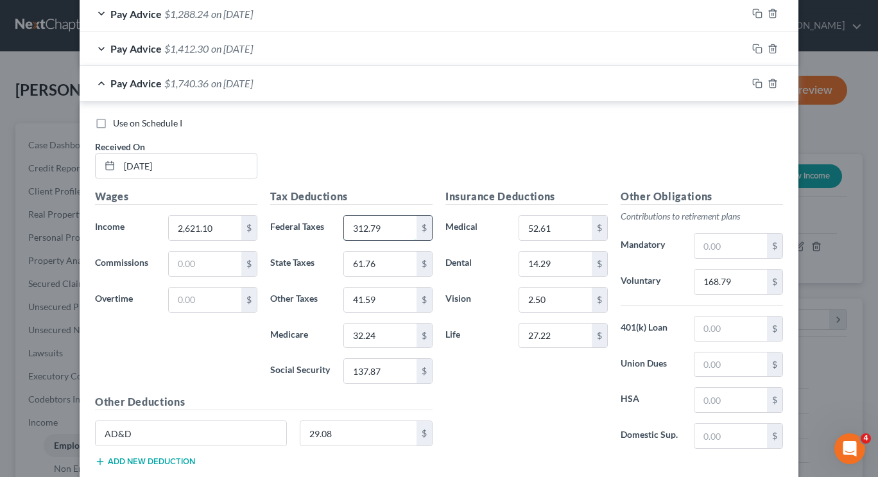
click at [385, 227] on input "312.79" at bounding box center [380, 228] width 73 height 24
type input "386.75"
click at [389, 267] on input "61.76" at bounding box center [380, 264] width 73 height 24
type input "71.31"
click at [390, 286] on div "Tax Deductions Federal Taxes 386.75 $ State Taxes 71.31 $ Other Taxes 41.59 $ M…" at bounding box center [351, 291] width 175 height 205
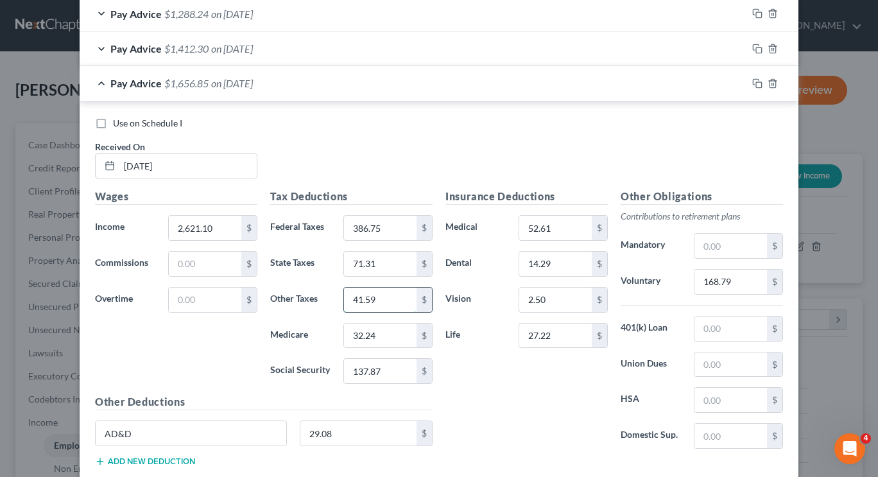
click at [394, 298] on input "41.59" at bounding box center [380, 300] width 73 height 24
type input "48.01"
click at [385, 336] on input "32.24" at bounding box center [380, 336] width 73 height 24
type input "37.00"
click at [390, 369] on input "137.87" at bounding box center [380, 371] width 73 height 24
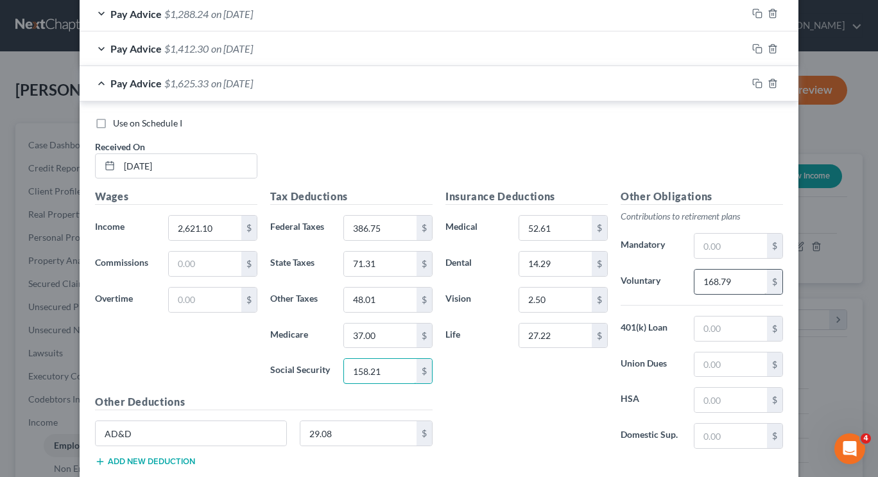
type input "158.21"
click at [726, 276] on input "168.79" at bounding box center [731, 282] width 73 height 24
type input "178.63"
click at [727, 248] on input "text" at bounding box center [731, 246] width 73 height 24
type input "1,200"
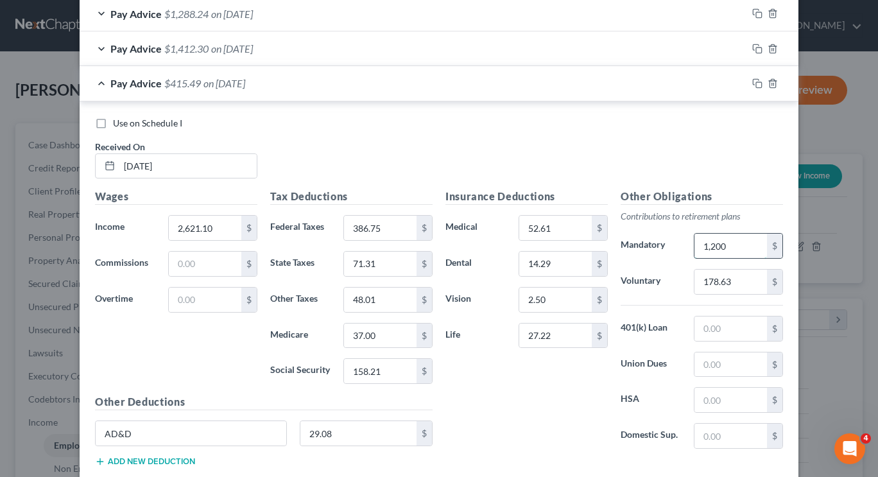
click at [727, 248] on input "1,200" at bounding box center [731, 246] width 73 height 24
click at [753, 85] on icon "button" at bounding box center [758, 83] width 10 height 10
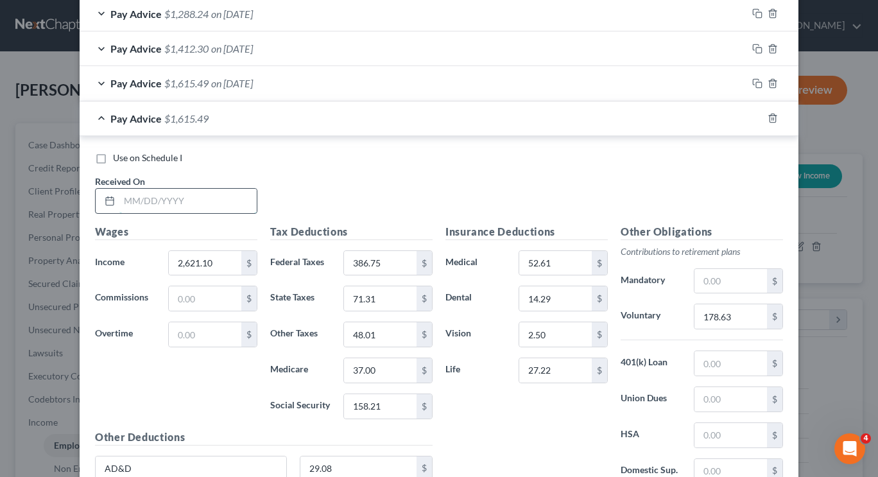
click at [154, 197] on input "text" at bounding box center [187, 201] width 137 height 24
type input "07/18/2025"
click at [217, 268] on input "2,621.10" at bounding box center [205, 263] width 73 height 24
type input "2,554.14"
click at [366, 265] on input "386.75" at bounding box center [380, 263] width 73 height 24
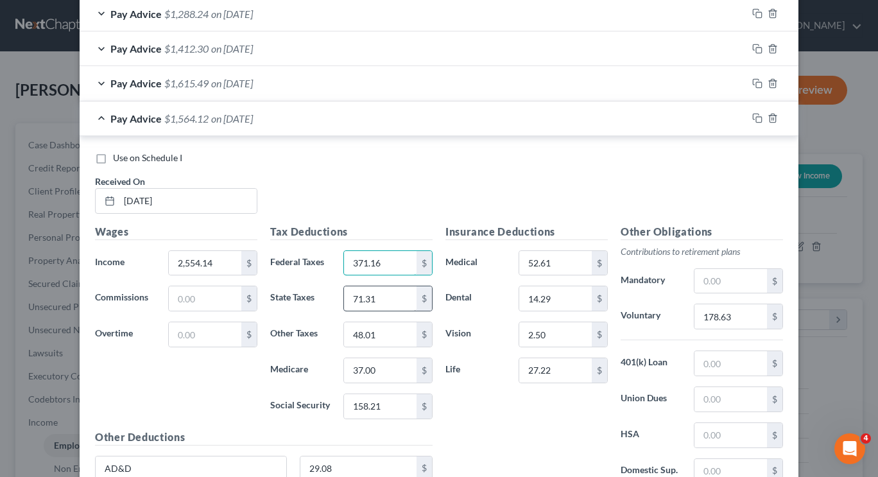
type input "371.16"
click at [379, 288] on input "71.31" at bounding box center [380, 298] width 73 height 24
type input "69.36"
click at [391, 332] on input "48.01" at bounding box center [380, 334] width 73 height 24
type input "46.70"
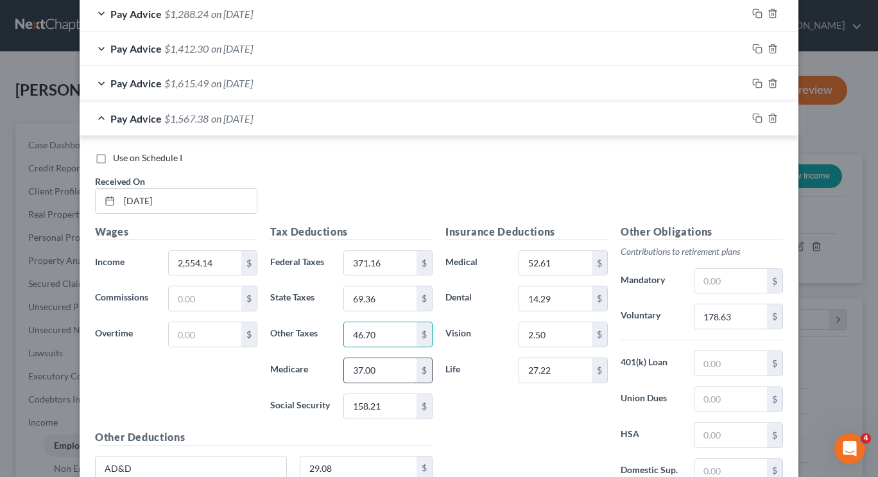
click at [396, 372] on input "37.00" at bounding box center [380, 370] width 73 height 24
type input "36.03"
click at [396, 402] on input "158.21" at bounding box center [380, 406] width 73 height 24
type input "154.05"
click at [730, 319] on input "178.63" at bounding box center [731, 316] width 73 height 24
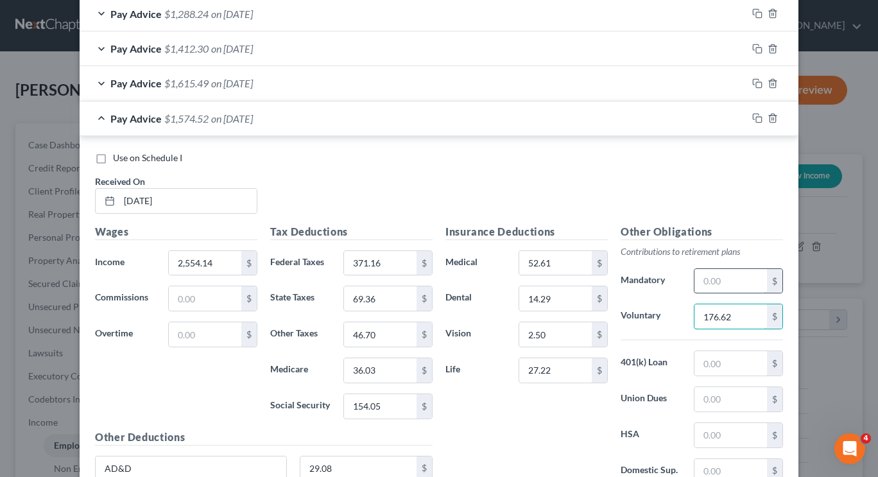
type input "176.62"
click at [711, 283] on input "text" at bounding box center [731, 281] width 73 height 24
type input "1"
click at [755, 114] on icon "button" at bounding box center [756, 117] width 6 height 6
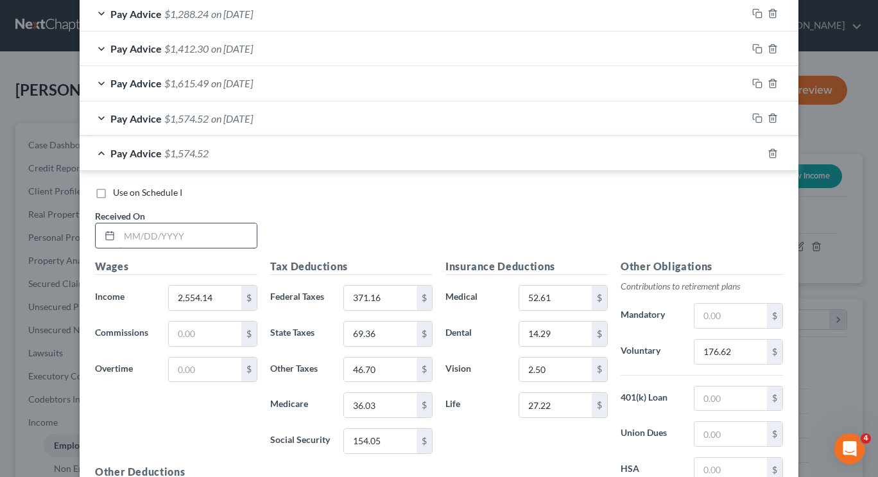
click at [218, 240] on input "text" at bounding box center [187, 235] width 137 height 24
type input "08/01/2025"
click at [220, 304] on input "2,554.14" at bounding box center [205, 298] width 73 height 24
type input "2,815.25"
click at [398, 308] on input "371.16" at bounding box center [380, 298] width 73 height 24
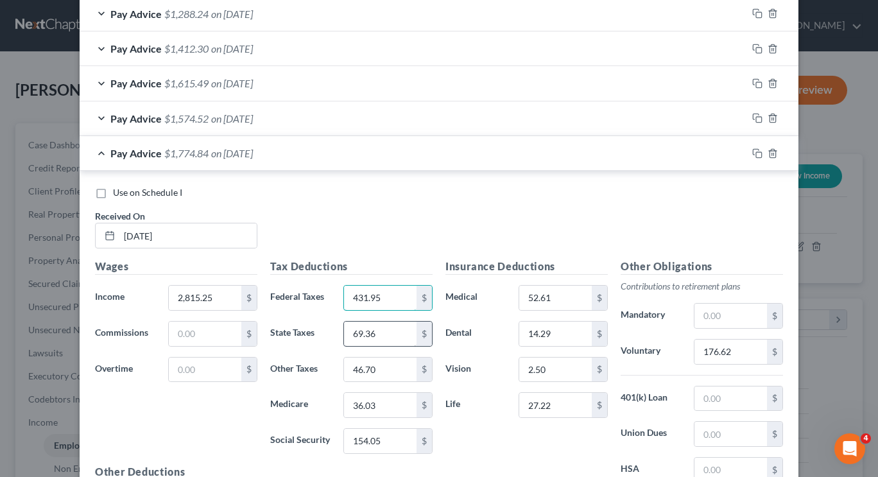
type input "431.95"
click at [390, 331] on input "69.36" at bounding box center [380, 334] width 73 height 24
type input "76.96"
click at [380, 364] on input "46.70" at bounding box center [380, 370] width 73 height 24
type input "51.82"
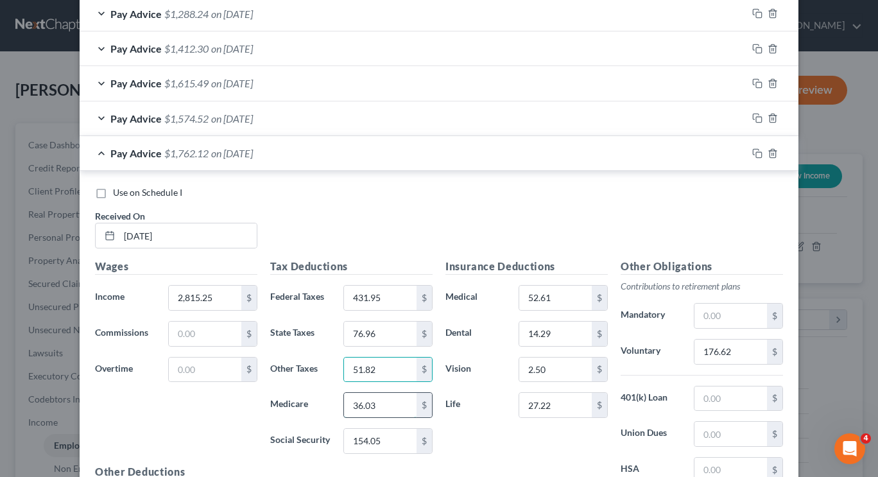
click at [389, 400] on input "36.03" at bounding box center [380, 405] width 73 height 24
type input "39.81"
click at [397, 442] on input "154.05" at bounding box center [380, 441] width 73 height 24
type input "170.24"
click at [731, 349] on input "176.62" at bounding box center [731, 352] width 73 height 24
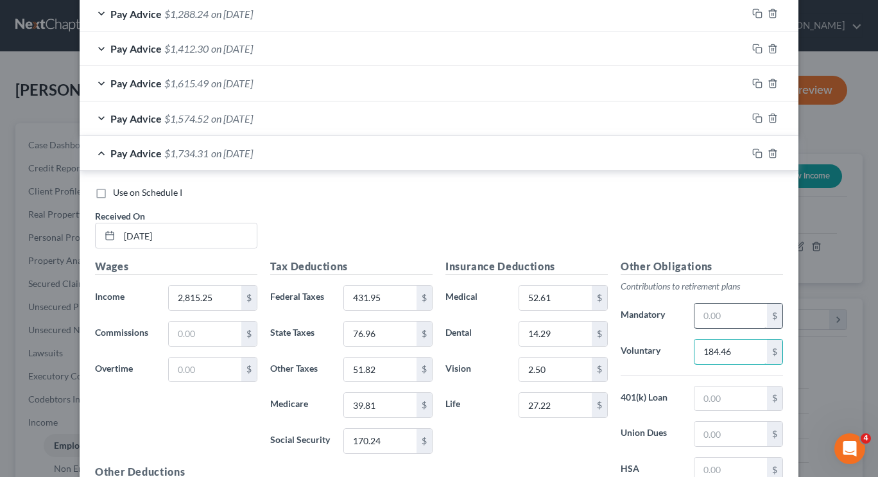
type input "184.46"
click at [737, 321] on input "text" at bounding box center [731, 316] width 73 height 24
type input "1"
click at [753, 155] on icon "button" at bounding box center [758, 153] width 10 height 10
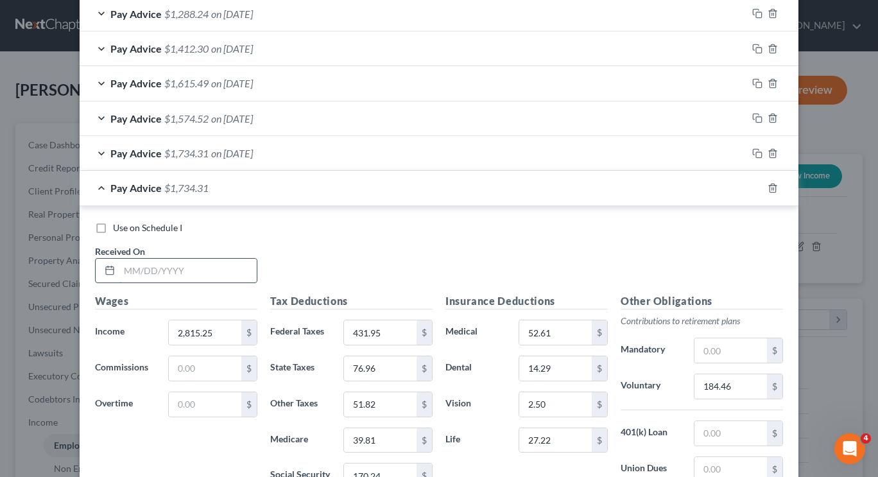
click at [159, 272] on input "text" at bounding box center [187, 271] width 137 height 24
type input "08/15/2025"
click at [208, 333] on input "2,815.25" at bounding box center [205, 332] width 73 height 24
type input "2,594.31"
click at [395, 336] on input "431.95" at bounding box center [380, 332] width 73 height 24
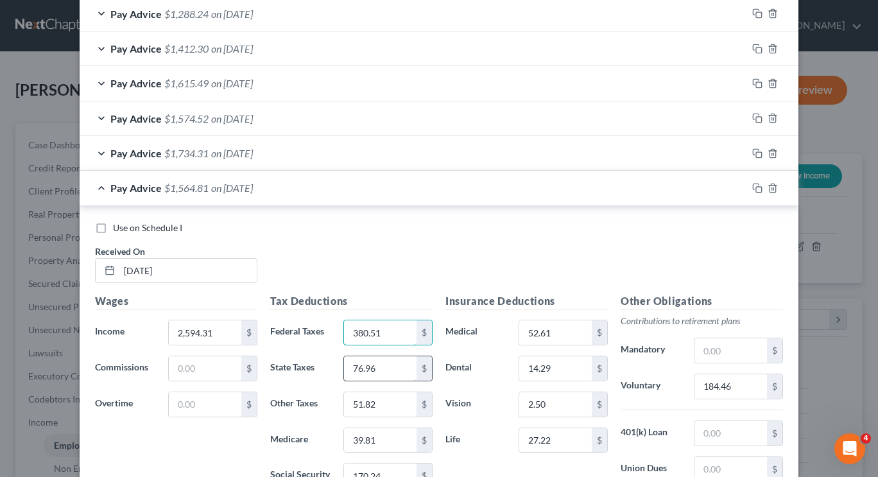
type input "380.51"
click at [411, 370] on input "76.96" at bounding box center [380, 368] width 73 height 24
type input "70.53"
click at [397, 398] on input "51.82" at bounding box center [380, 404] width 73 height 24
type input "47.49"
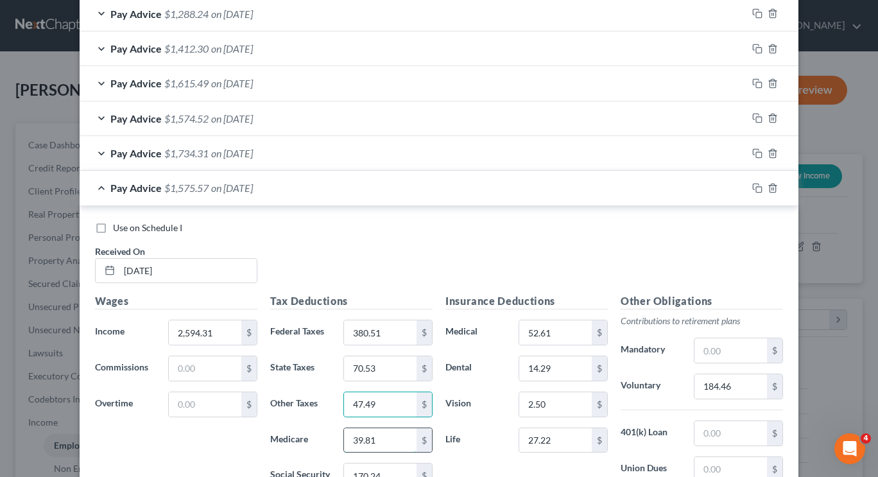
click at [396, 440] on input "39.81" at bounding box center [380, 440] width 73 height 24
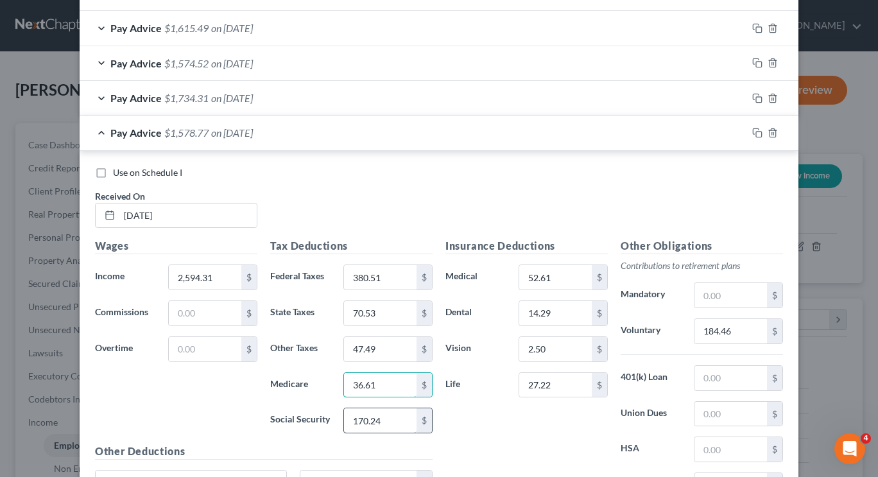
scroll to position [731, 0]
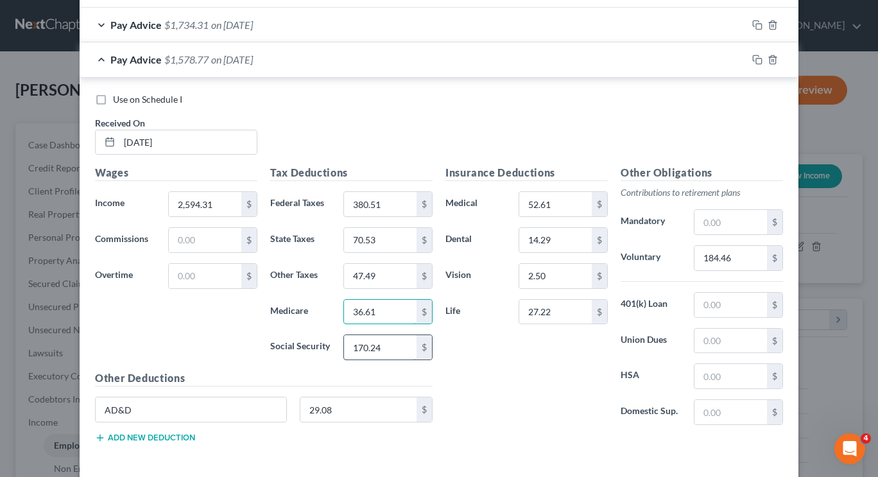
type input "36.61"
click at [395, 354] on input "170.24" at bounding box center [380, 347] width 73 height 24
type input "156.54"
click at [720, 249] on input "184.46" at bounding box center [731, 258] width 73 height 24
type input "177.83"
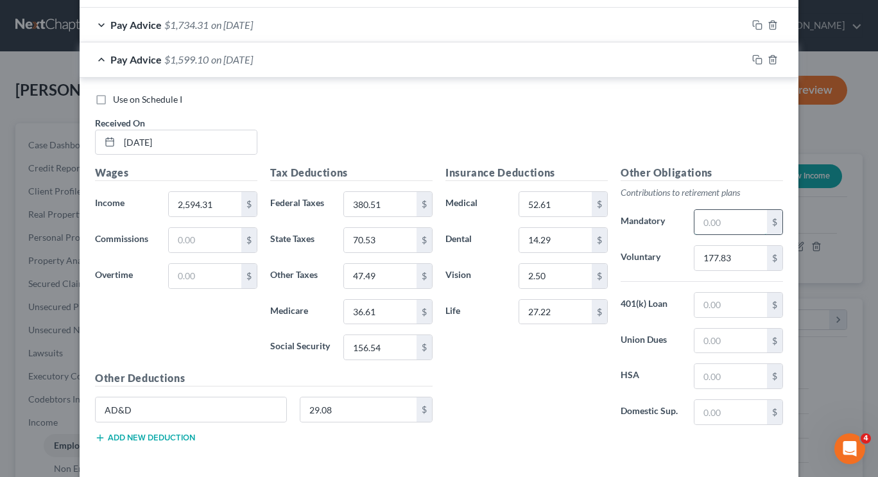
click at [717, 227] on input "text" at bounding box center [731, 222] width 73 height 24
type input "1,200"
click at [729, 225] on input "1,200" at bounding box center [731, 222] width 73 height 24
click at [756, 60] on rect "button" at bounding box center [759, 61] width 6 height 6
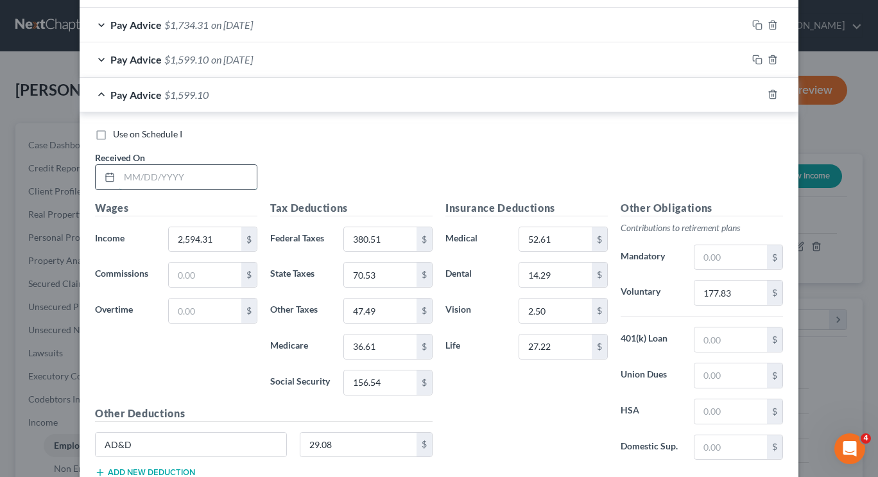
click at [199, 186] on input "text" at bounding box center [187, 177] width 137 height 24
type input "08/29/2025"
click at [221, 245] on input "2,594.31" at bounding box center [205, 239] width 73 height 24
type input "2,731.56"
click at [390, 240] on input "380.51" at bounding box center [380, 239] width 73 height 24
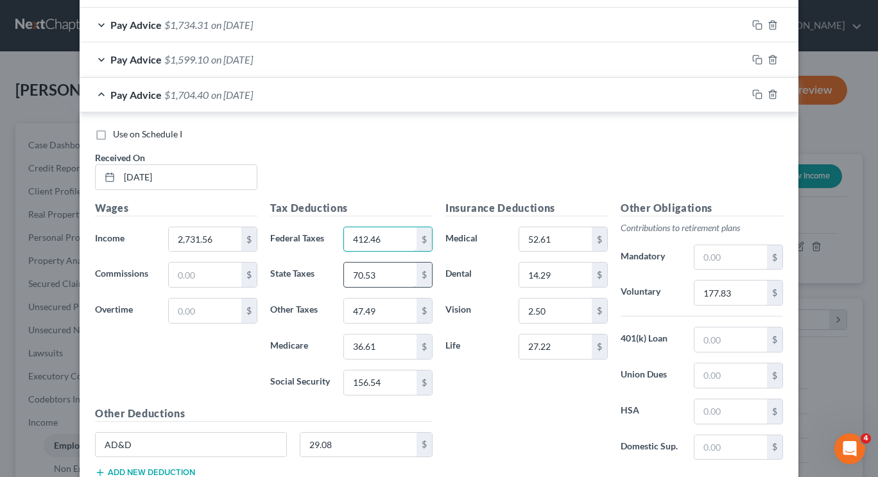
type input "412.46"
click at [392, 270] on input "70.53" at bounding box center [380, 275] width 73 height 24
type input "74.52"
click at [400, 335] on input "36.61" at bounding box center [380, 347] width 73 height 24
click at [394, 313] on input "47.49" at bounding box center [380, 311] width 73 height 24
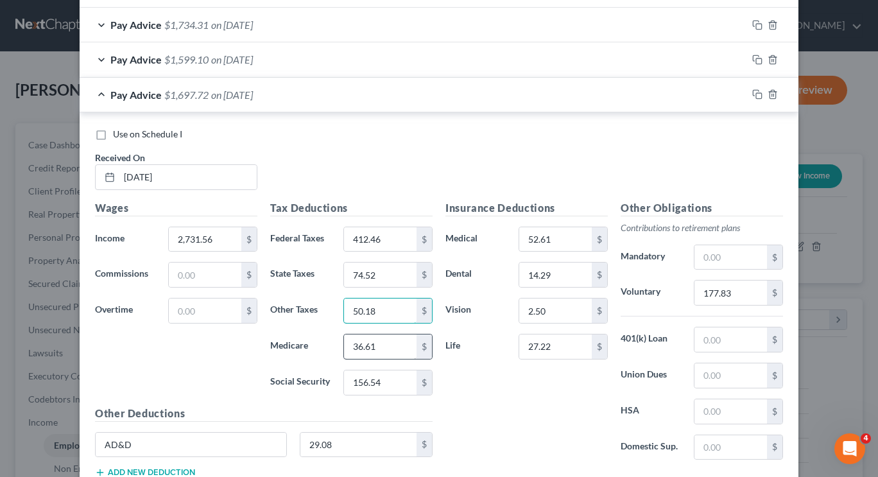
type input "50.18"
click at [385, 335] on input "36.61" at bounding box center [380, 347] width 73 height 24
type input "38.60"
click at [398, 389] on input "156.54" at bounding box center [380, 383] width 73 height 24
type input "165.05"
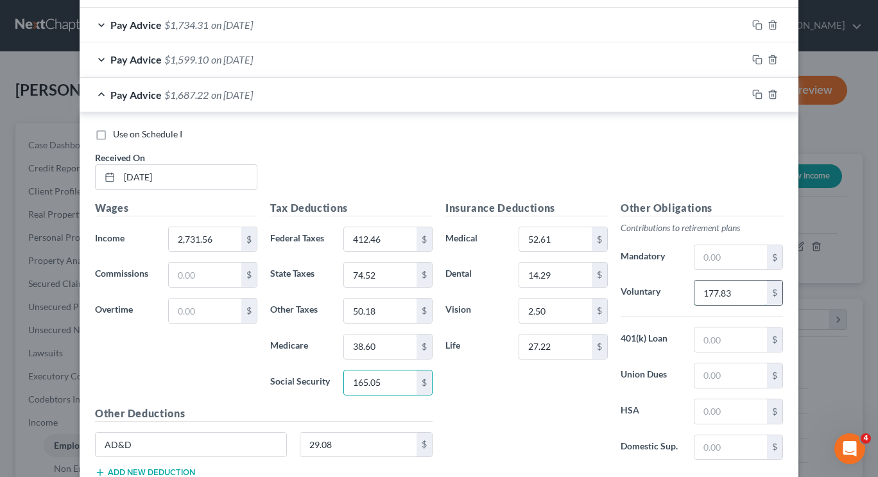
click at [757, 290] on input "177.83" at bounding box center [731, 293] width 73 height 24
type input "181.95"
click at [735, 261] on input "text" at bounding box center [731, 257] width 73 height 24
type input "1,200"
click at [735, 261] on input "1,200" at bounding box center [731, 257] width 73 height 24
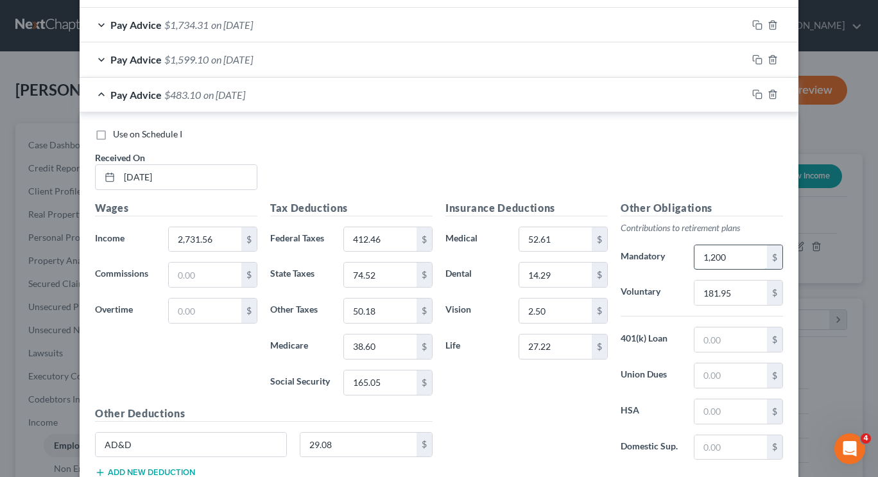
click at [735, 261] on input "1,200" at bounding box center [731, 257] width 73 height 24
drag, startPoint x: 753, startPoint y: 91, endPoint x: 166, endPoint y: 230, distance: 602.6
click at [753, 91] on icon "button" at bounding box center [756, 93] width 6 height 6
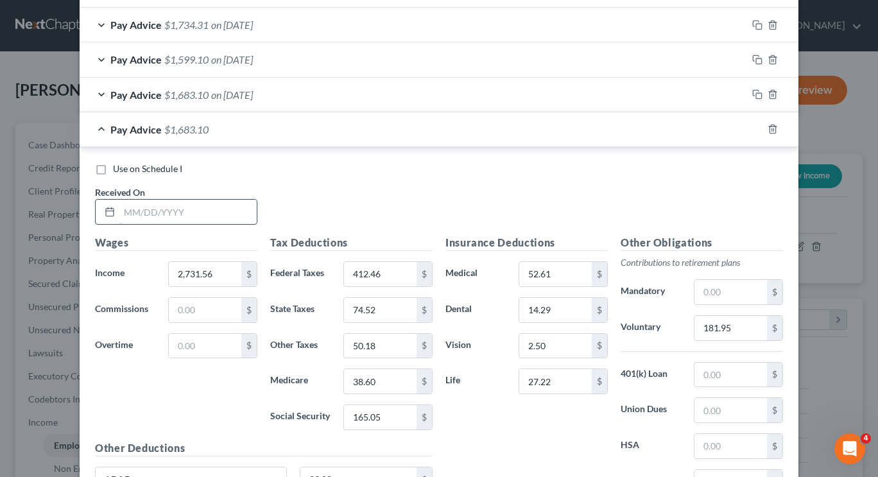
click at [125, 220] on input "text" at bounding box center [187, 212] width 137 height 24
type input "09/12/2025"
click at [229, 273] on input "2,731.56" at bounding box center [205, 274] width 73 height 24
type input "2,383.42"
click at [387, 265] on input "412.46" at bounding box center [380, 274] width 73 height 24
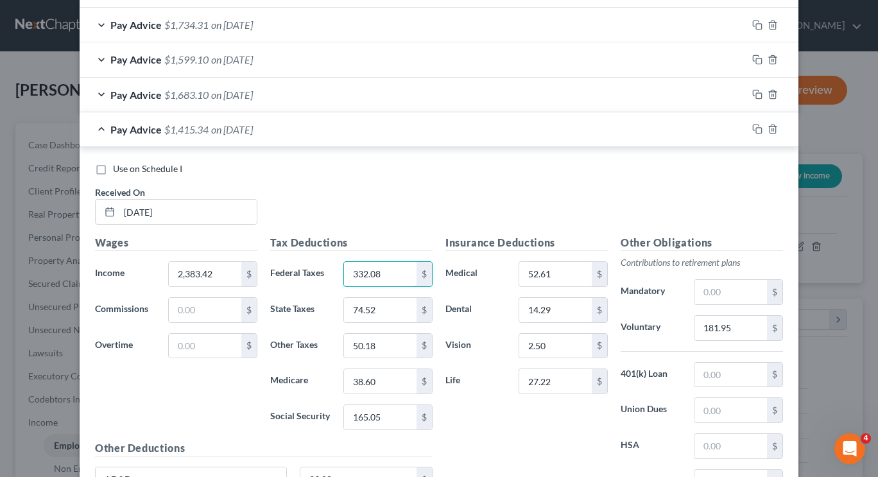
type input "332.08"
click at [392, 325] on div "Tax Deductions Federal Taxes 332.08 $ State Taxes 74.52 $ Other Taxes 50.18 $ M…" at bounding box center [351, 337] width 175 height 205
click at [392, 303] on input "74.52" at bounding box center [380, 310] width 73 height 24
type input "64.39"
click at [389, 339] on input "50.18" at bounding box center [380, 346] width 73 height 24
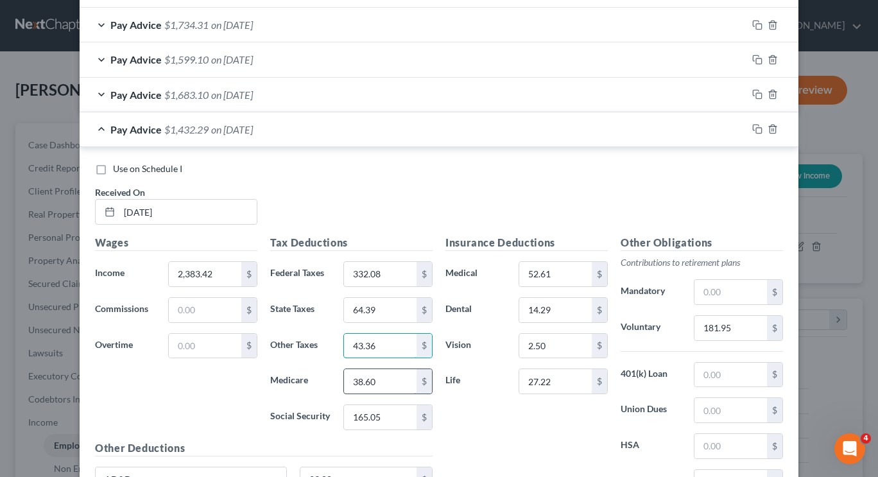
type input "43.36"
click at [389, 383] on input "38.60" at bounding box center [380, 381] width 73 height 24
type input "33.55"
click at [391, 419] on input "165.05" at bounding box center [380, 417] width 73 height 24
type input "143.47"
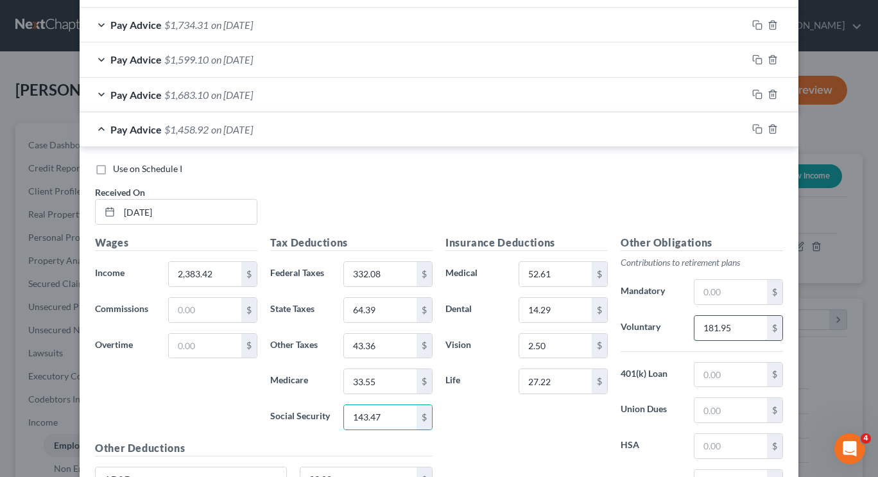
click at [732, 329] on input "181.95" at bounding box center [731, 328] width 73 height 24
type input "171.50"
click at [722, 299] on input "text" at bounding box center [731, 292] width 73 height 24
type input "1,200"
click at [722, 299] on input "1,200" at bounding box center [731, 292] width 73 height 24
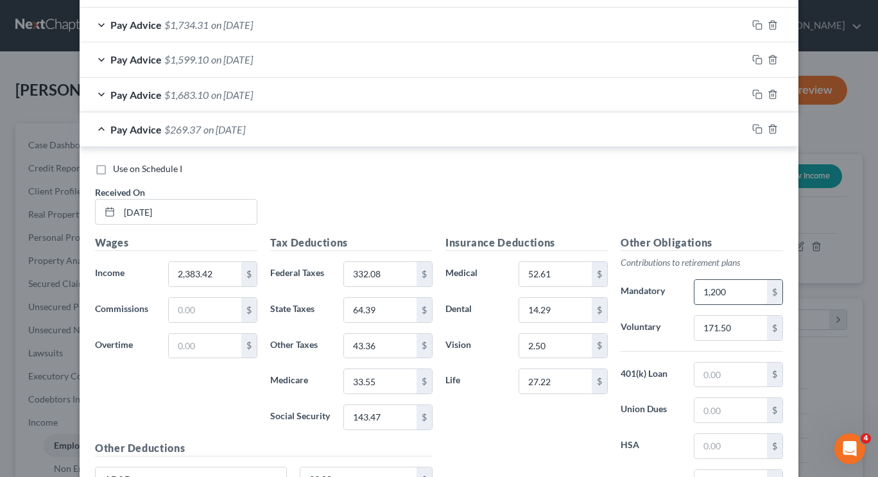
click at [722, 299] on input "1,200" at bounding box center [731, 292] width 73 height 24
click at [755, 131] on icon "button" at bounding box center [758, 129] width 10 height 10
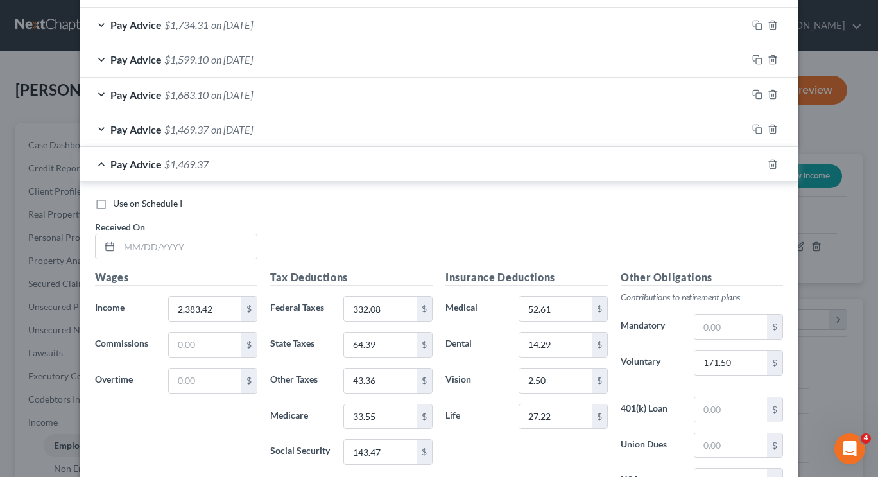
click at [178, 261] on div "Use on Schedule I Received On *" at bounding box center [439, 233] width 701 height 73
click at [179, 248] on input "text" at bounding box center [187, 246] width 137 height 24
type input "09/26/2025"
click at [230, 316] on input "2,383.42" at bounding box center [205, 309] width 73 height 24
type input "2,708.13"
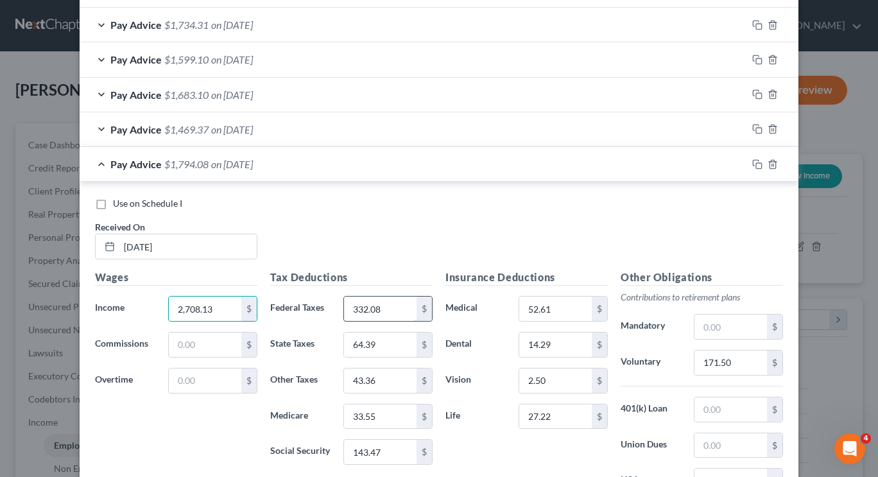
click at [375, 315] on input "332.08" at bounding box center [380, 309] width 73 height 24
type input "407.01"
click at [380, 345] on input "64.39" at bounding box center [380, 345] width 73 height 24
type input "73.84"
click at [378, 376] on input "43.36" at bounding box center [380, 381] width 73 height 24
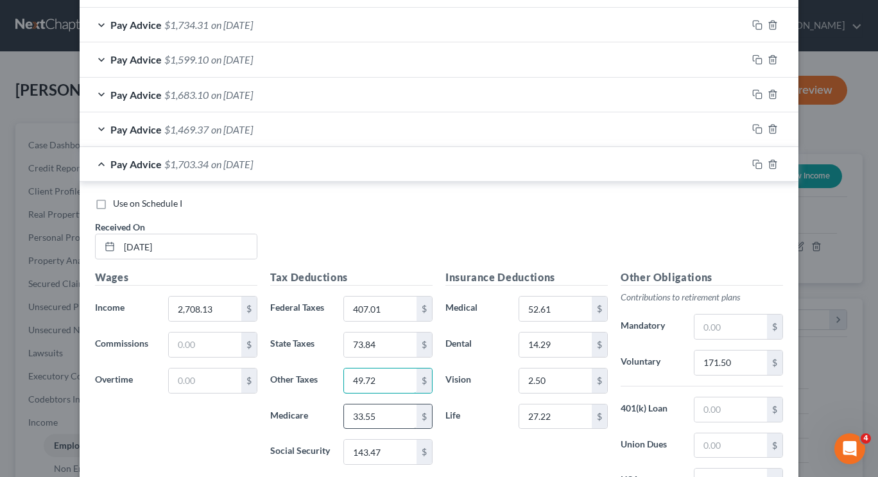
type input "49.72"
click at [380, 423] on input "33.55" at bounding box center [380, 417] width 73 height 24
type input "38.26"
click at [383, 460] on input "143.47" at bounding box center [380, 452] width 73 height 24
type input "163.60"
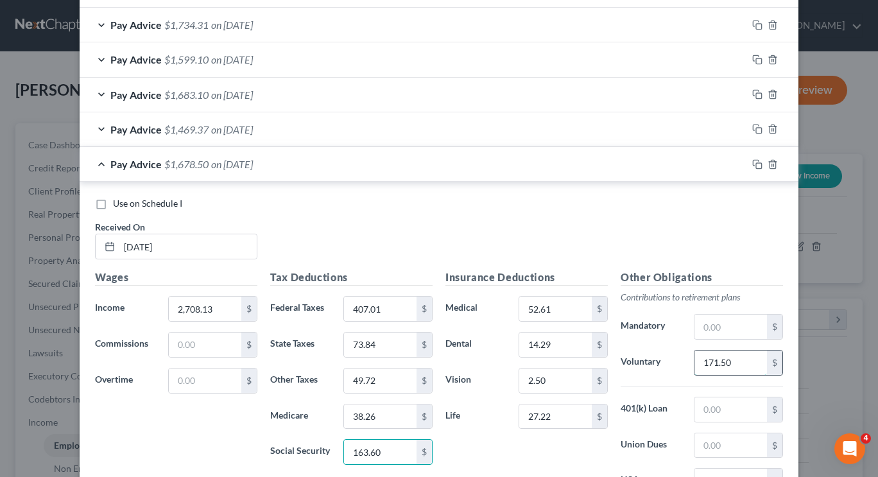
click at [737, 358] on input "171.50" at bounding box center [731, 363] width 73 height 24
type input "181.24"
click at [734, 333] on input "text" at bounding box center [731, 327] width 73 height 24
type input "1,200"
click at [720, 329] on input "1,200" at bounding box center [731, 327] width 73 height 24
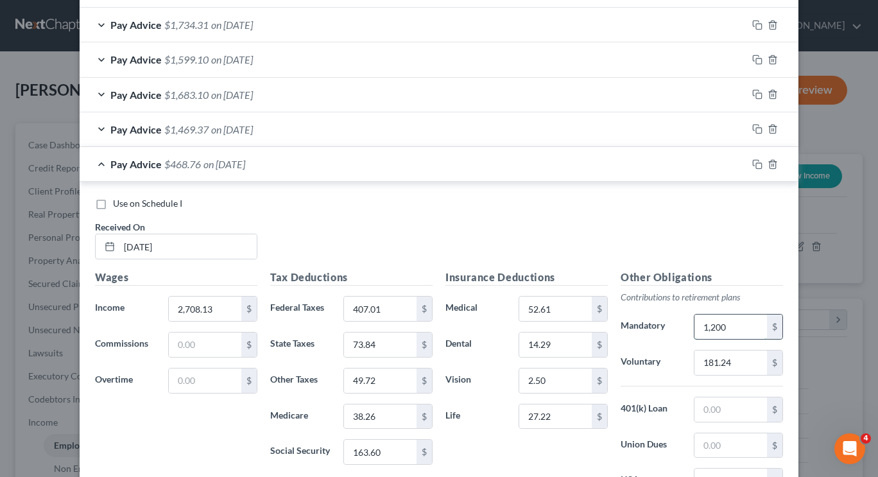
click at [720, 329] on input "1,200" at bounding box center [731, 327] width 73 height 24
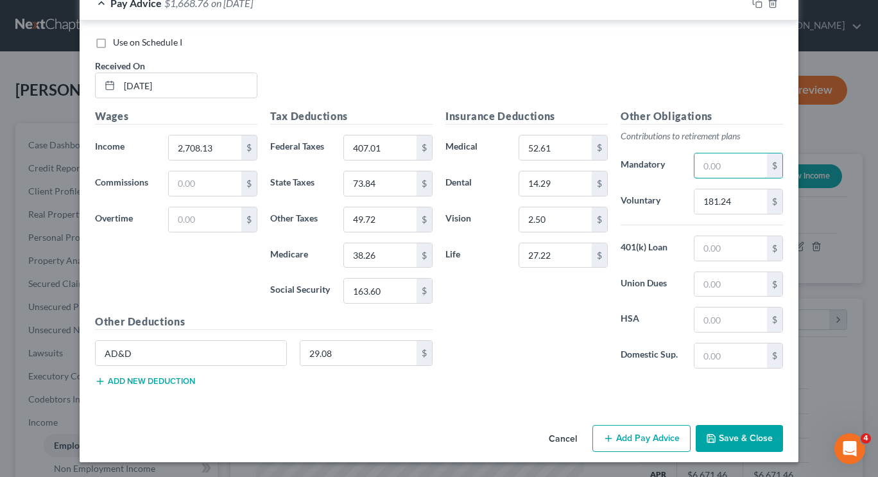
scroll to position [700, 0]
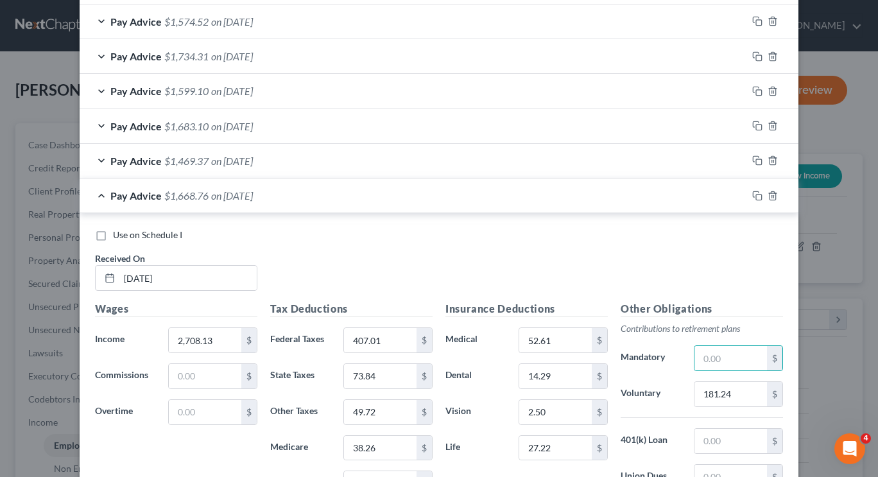
click at [149, 204] on div "Pay Advice $1,668.76 on 09/26/2025" at bounding box center [414, 196] width 668 height 34
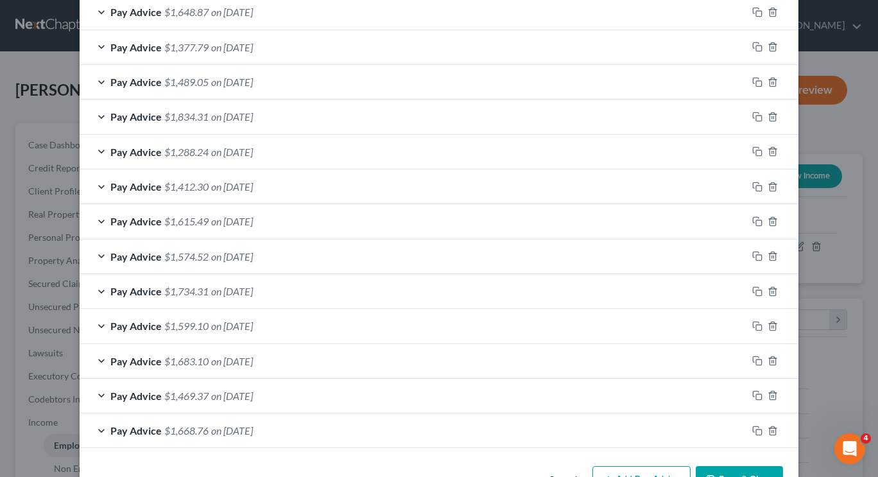
scroll to position [442, 0]
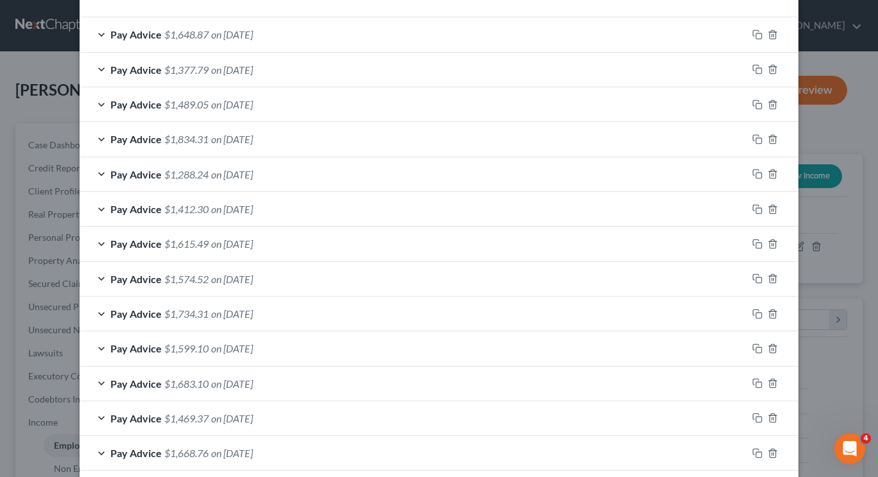
click at [211, 283] on span "on 07/18/2025" at bounding box center [232, 279] width 42 height 12
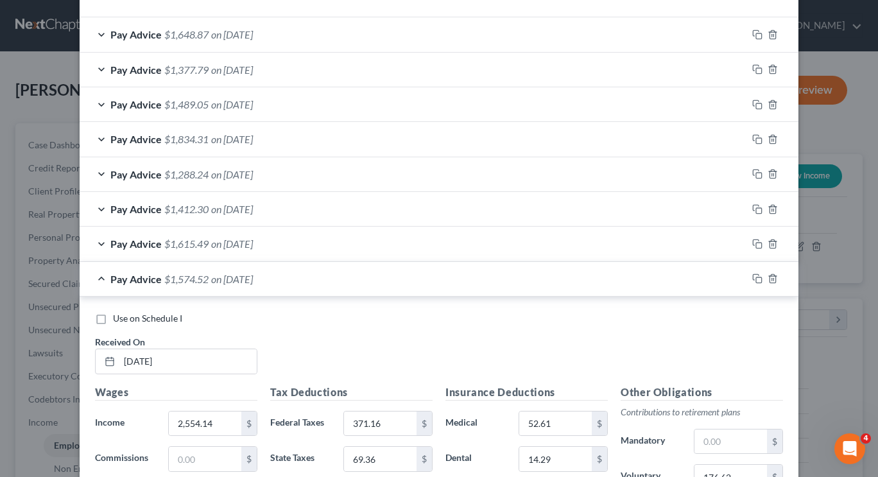
click at [113, 325] on label "Use on Schedule I" at bounding box center [147, 318] width 69 height 13
click at [118, 320] on input "Use on Schedule I" at bounding box center [122, 316] width 8 height 8
checkbox input "true"
click at [215, 280] on span "on 07/18/2025" at bounding box center [232, 279] width 42 height 12
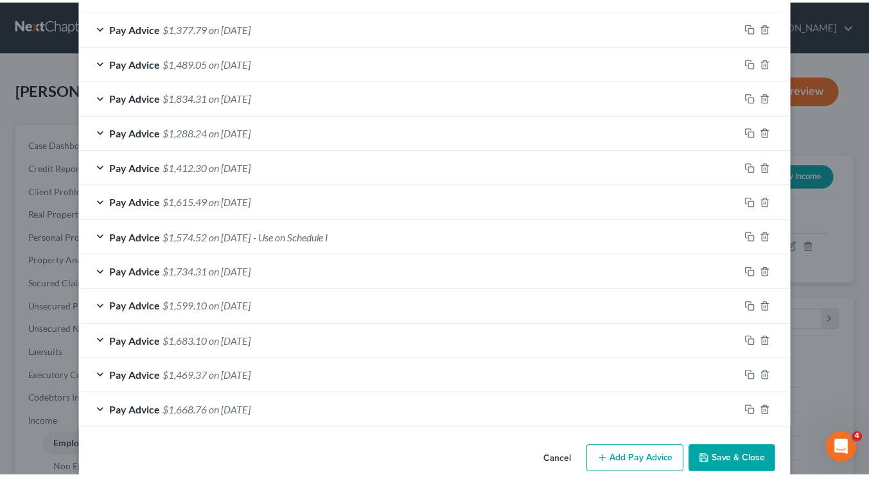
scroll to position [507, 0]
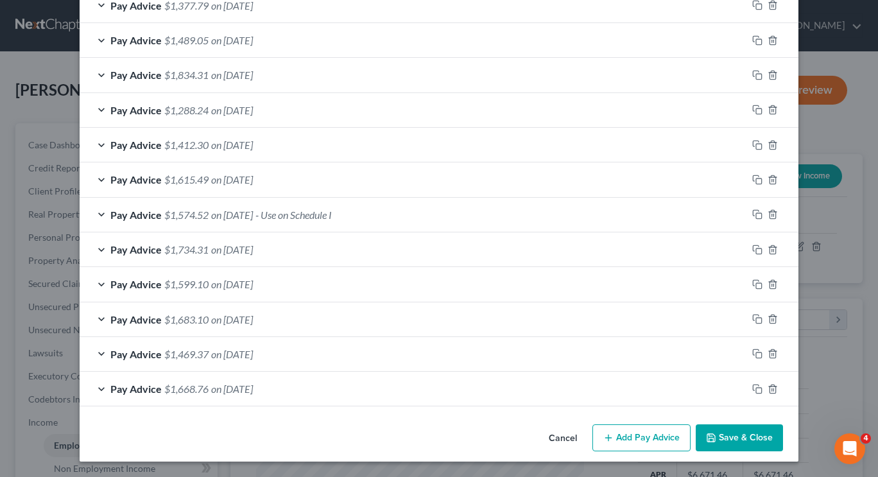
click at [751, 436] on button "Save & Close" at bounding box center [739, 437] width 87 height 27
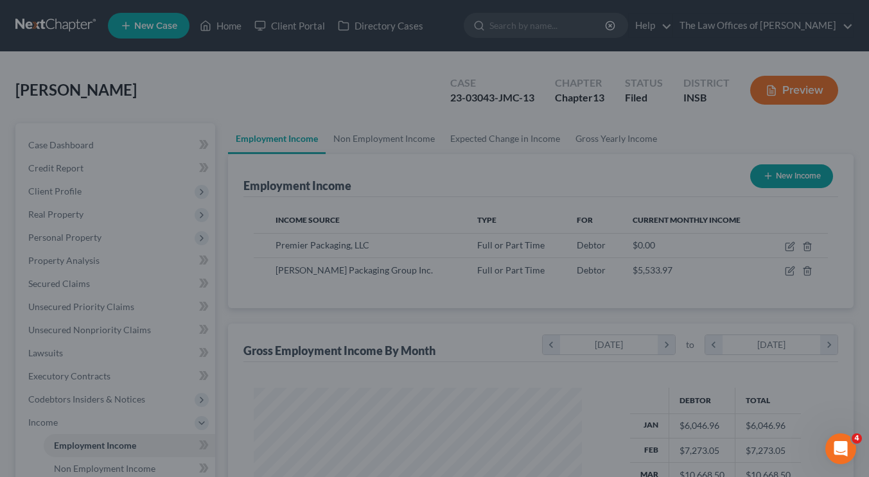
scroll to position [641925, 641805]
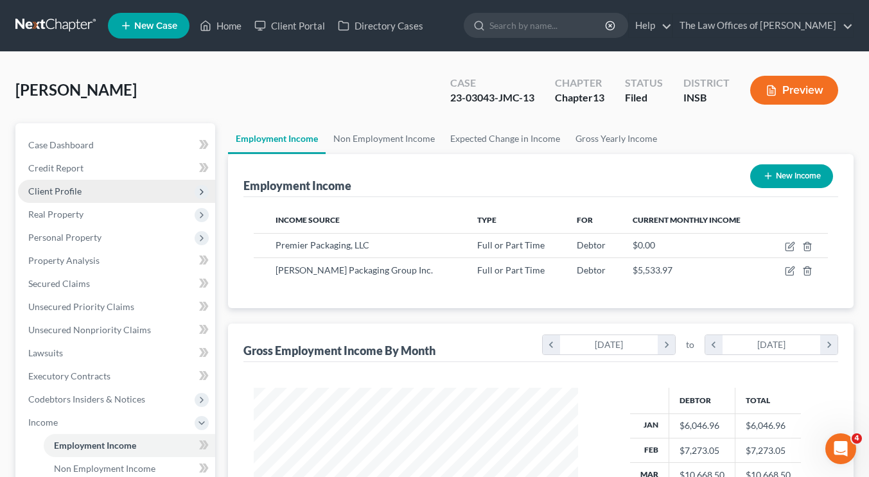
click at [78, 195] on span "Client Profile" at bounding box center [54, 191] width 53 height 11
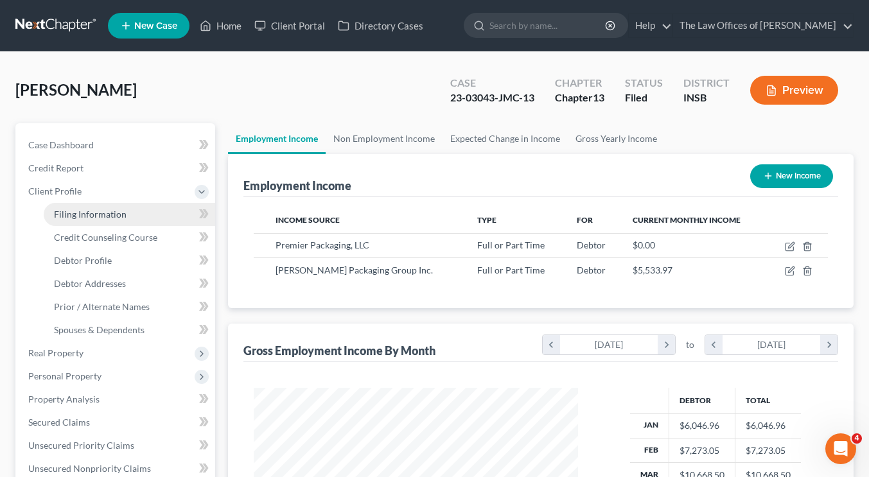
click at [98, 219] on link "Filing Information" at bounding box center [129, 214] width 171 height 23
select select "1"
select select "0"
select select "3"
select select "15"
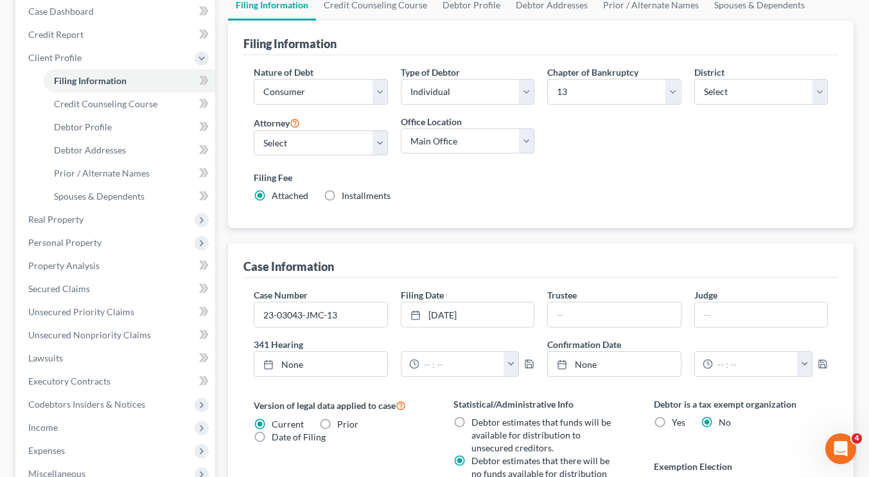
scroll to position [193, 0]
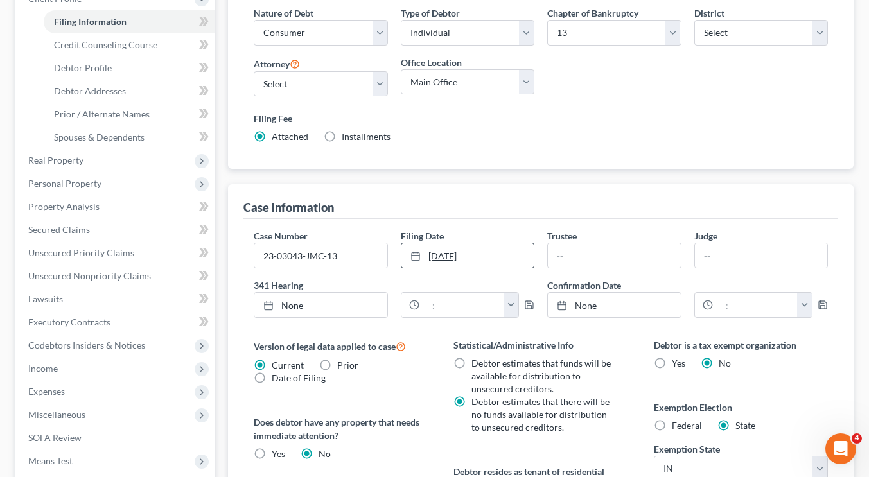
click at [488, 254] on link "7/17/2023" at bounding box center [467, 255] width 132 height 24
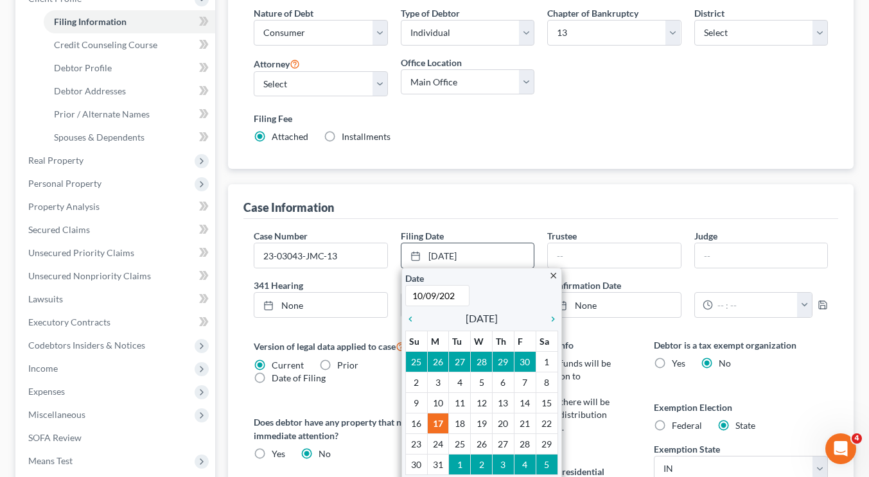
type input "10/09/2025"
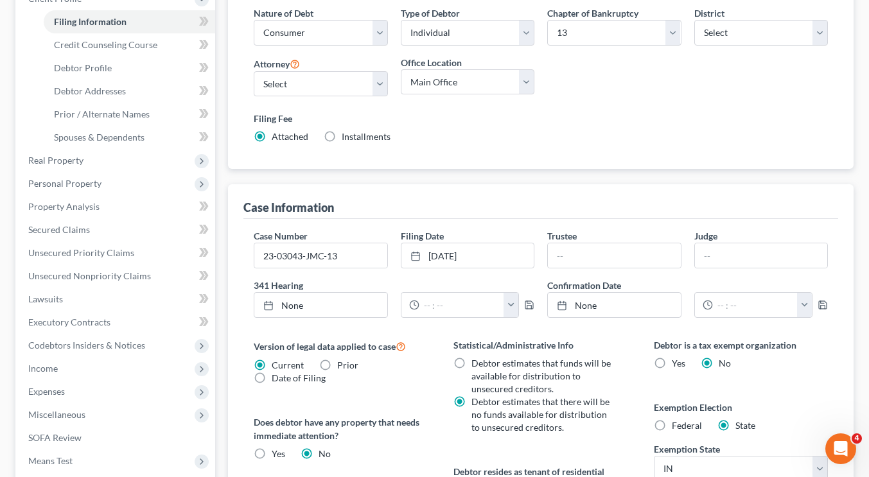
scroll to position [421, 0]
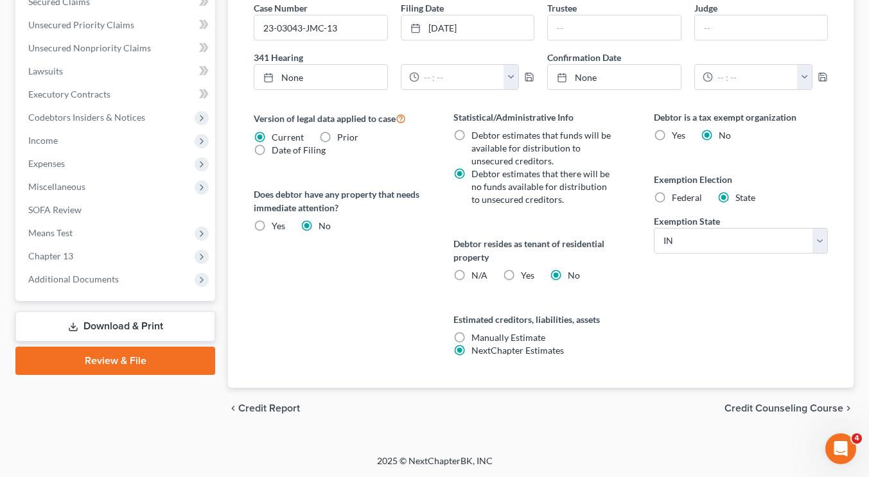
click at [805, 398] on div "chevron_left Credit Report Credit Counseling Course chevron_right" at bounding box center [540, 408] width 625 height 41
click at [807, 408] on span "Credit Counseling Course" at bounding box center [783, 408] width 119 height 10
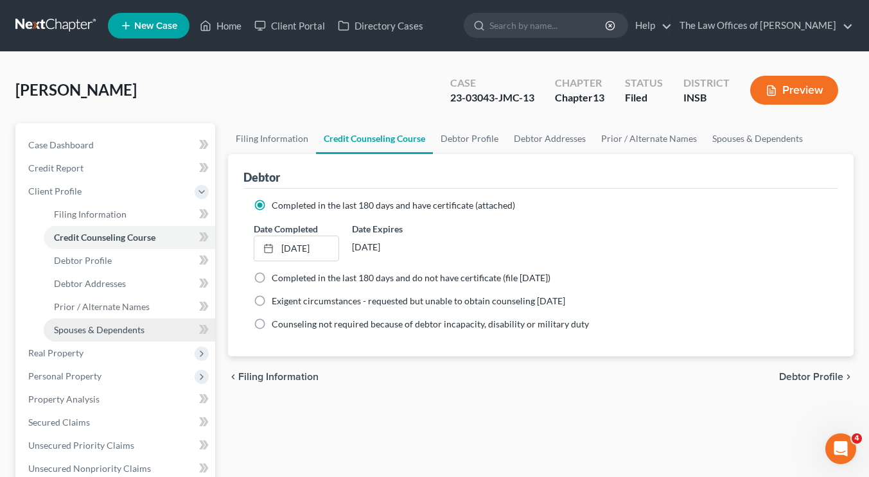
scroll to position [128, 0]
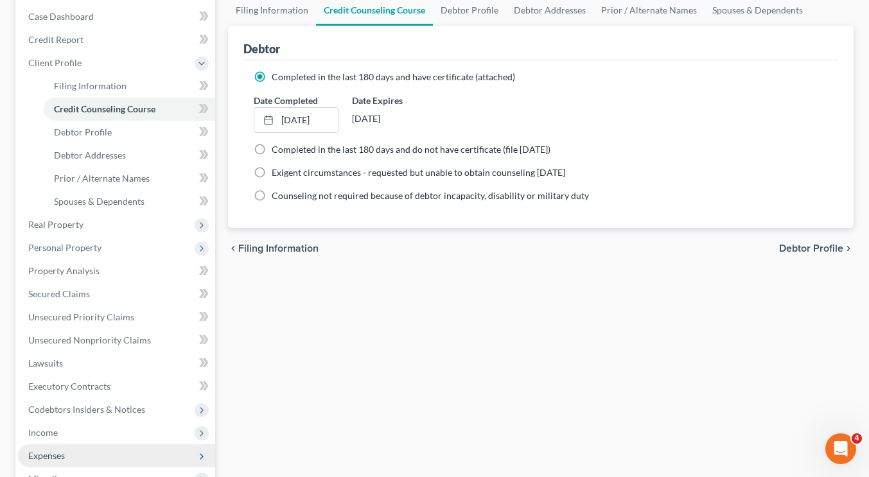
click at [59, 451] on span "Expenses" at bounding box center [46, 455] width 37 height 11
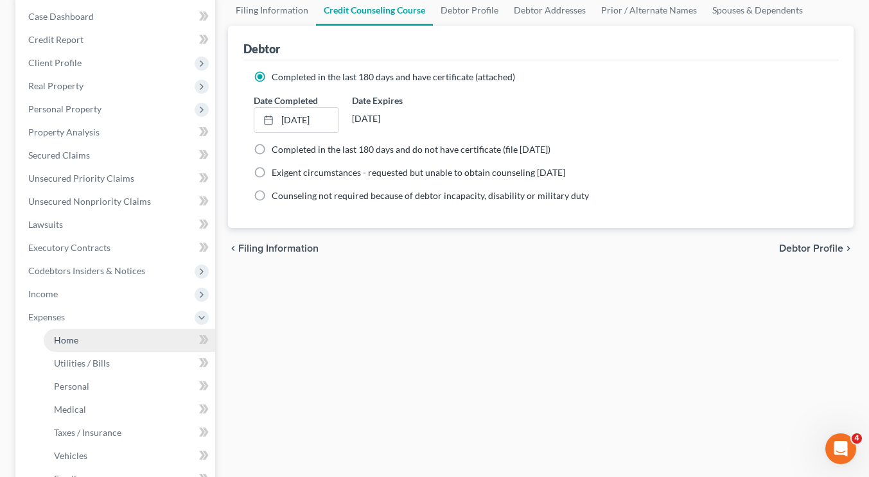
click at [85, 344] on link "Home" at bounding box center [129, 340] width 171 height 23
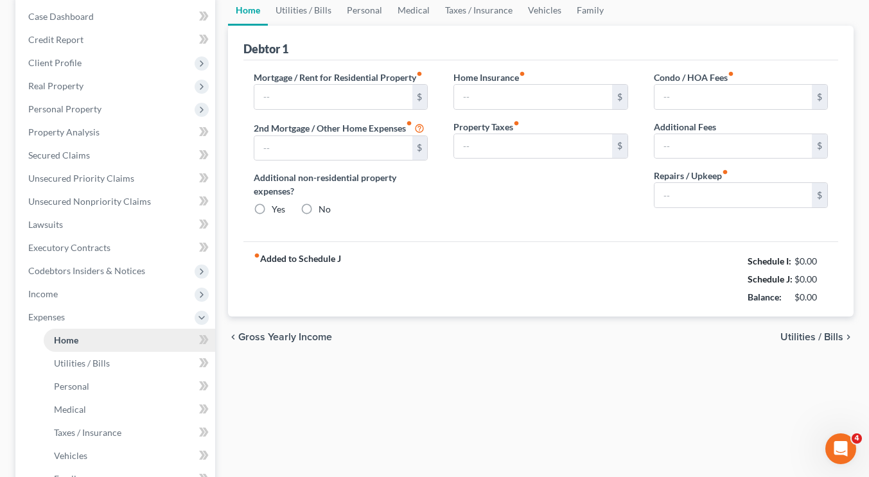
scroll to position [40, 0]
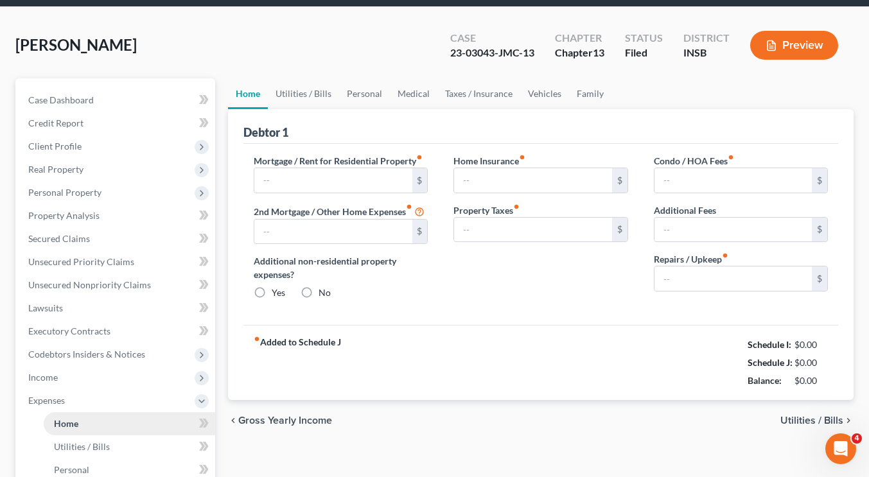
type input "0.00"
radio input "true"
type input "0.00"
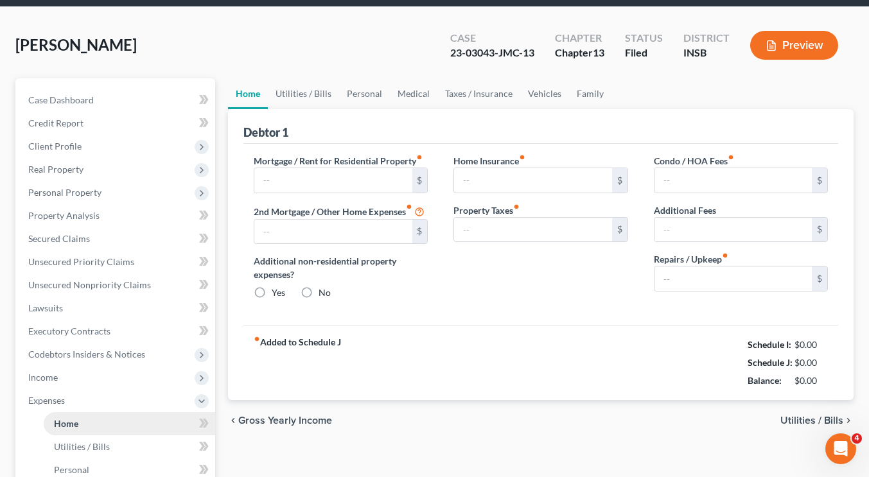
type input "0.00"
type input "100.00"
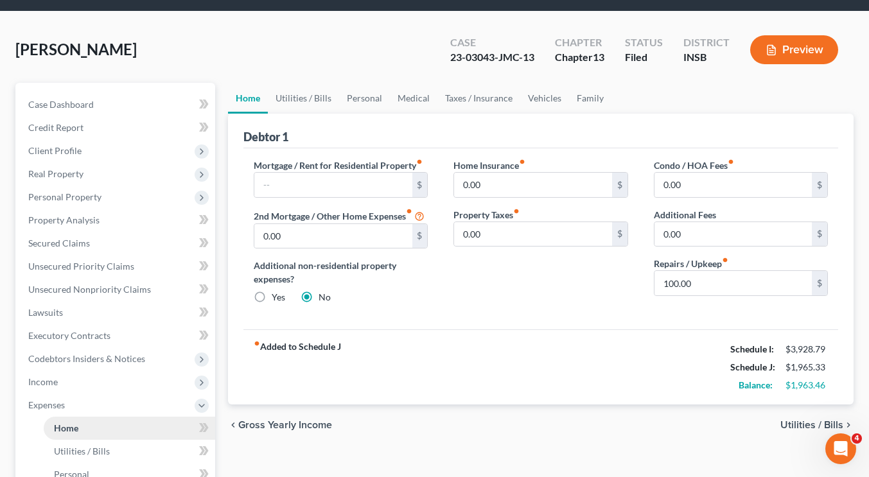
scroll to position [0, 0]
